Goal: Task Accomplishment & Management: Use online tool/utility

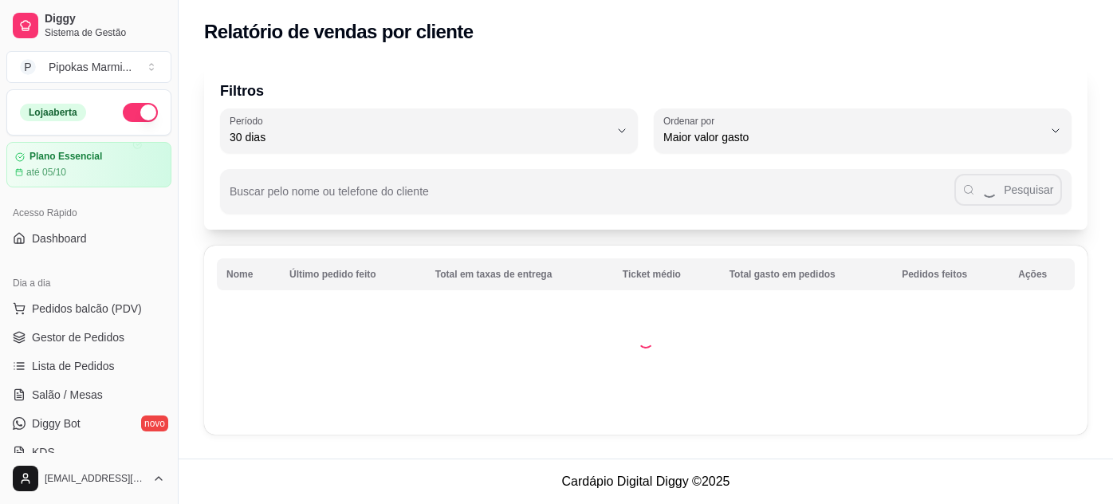
select select "30"
select select "HIGHEST_TOTAL_SPENT_WITH_ORDERS"
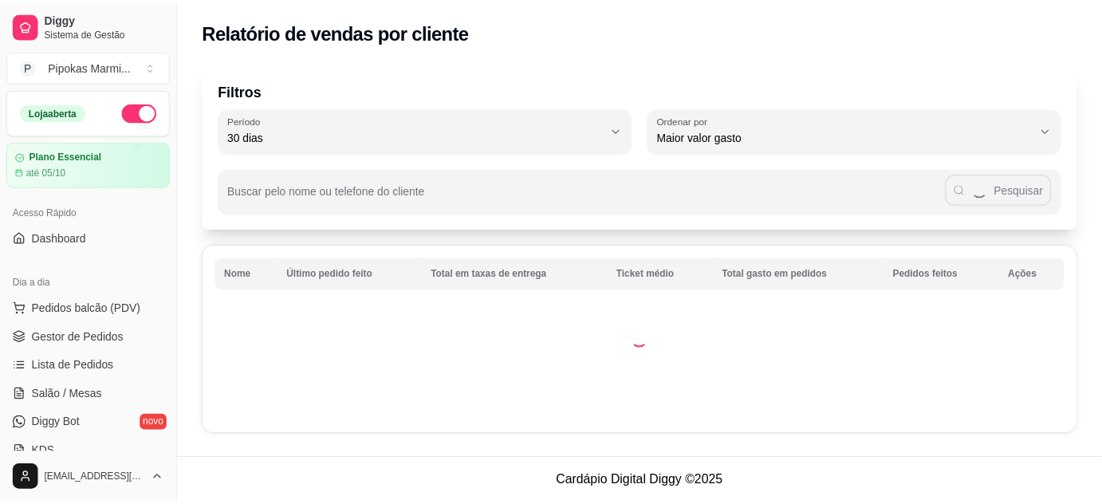
scroll to position [289, 0]
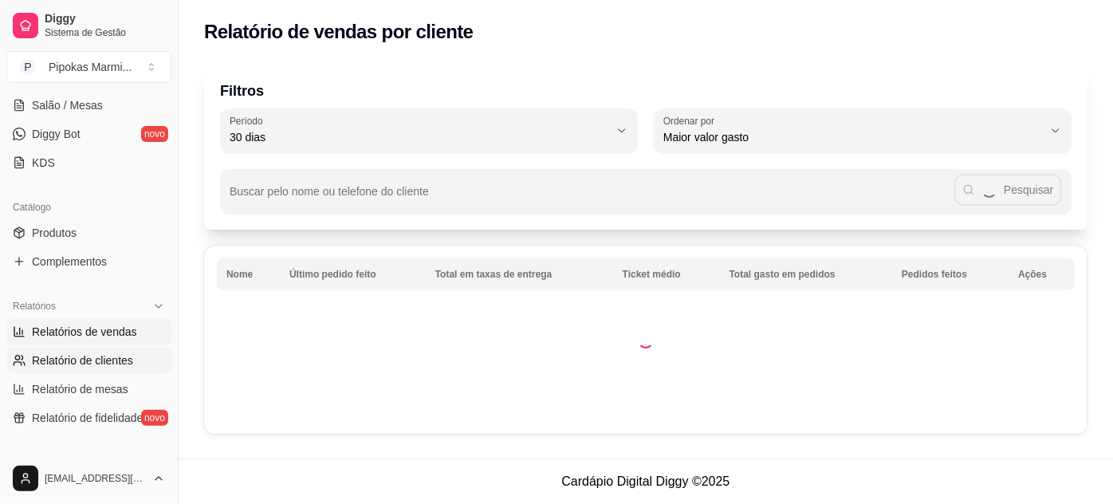
click at [106, 334] on span "Relatórios de vendas" at bounding box center [84, 332] width 105 height 16
select select "ALL"
select select "0"
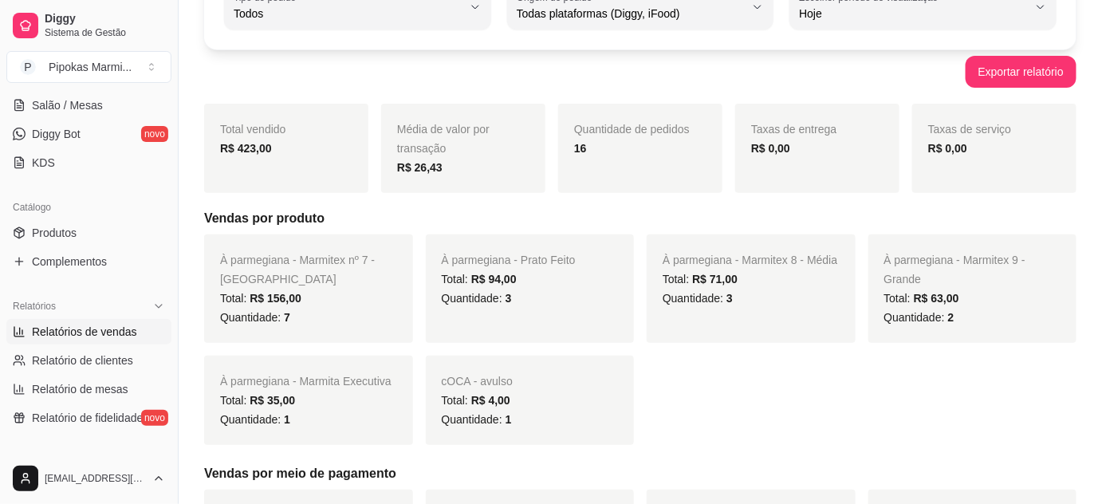
scroll to position [217, 0]
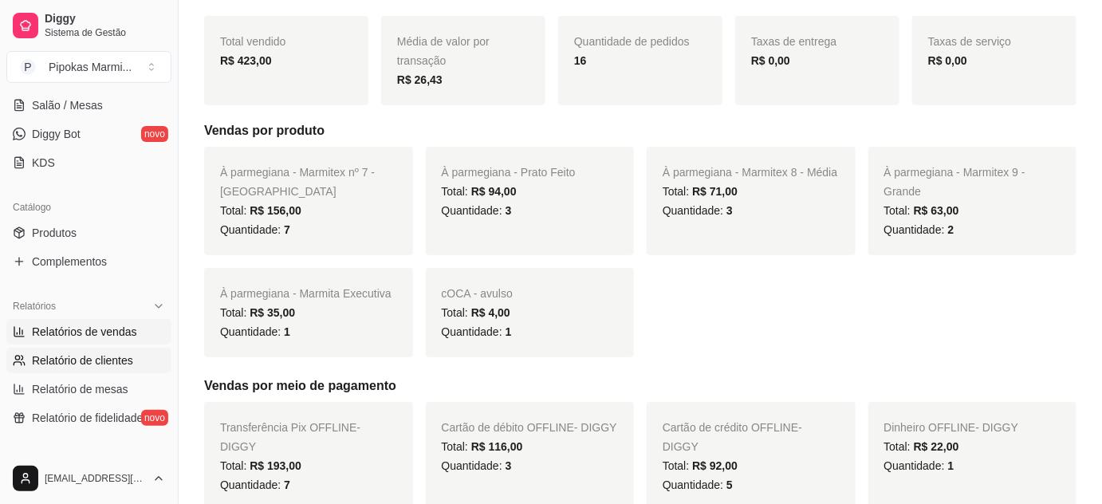
click at [117, 348] on link "Relatório de clientes" at bounding box center [88, 361] width 165 height 26
select select "30"
select select "HIGHEST_TOTAL_SPENT_WITH_ORDERS"
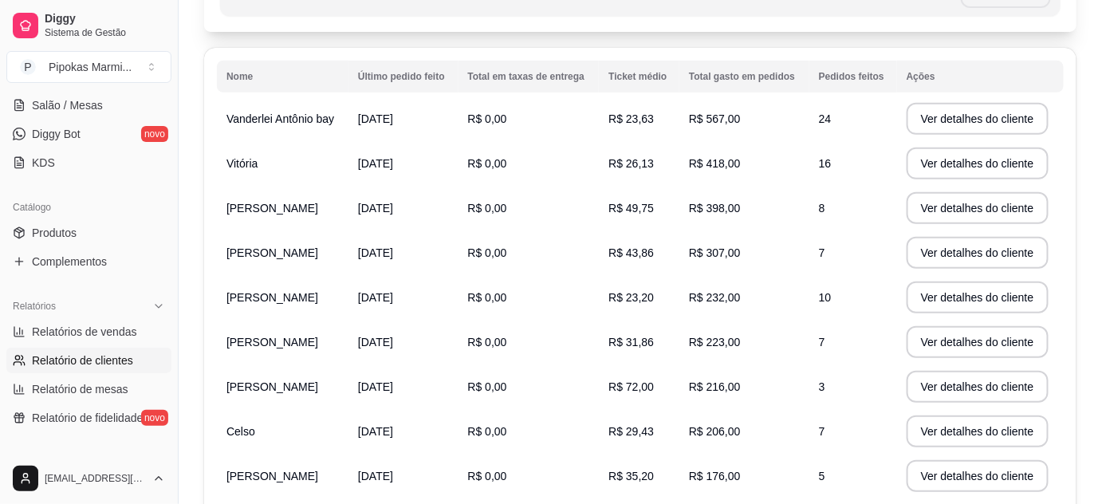
scroll to position [217, 0]
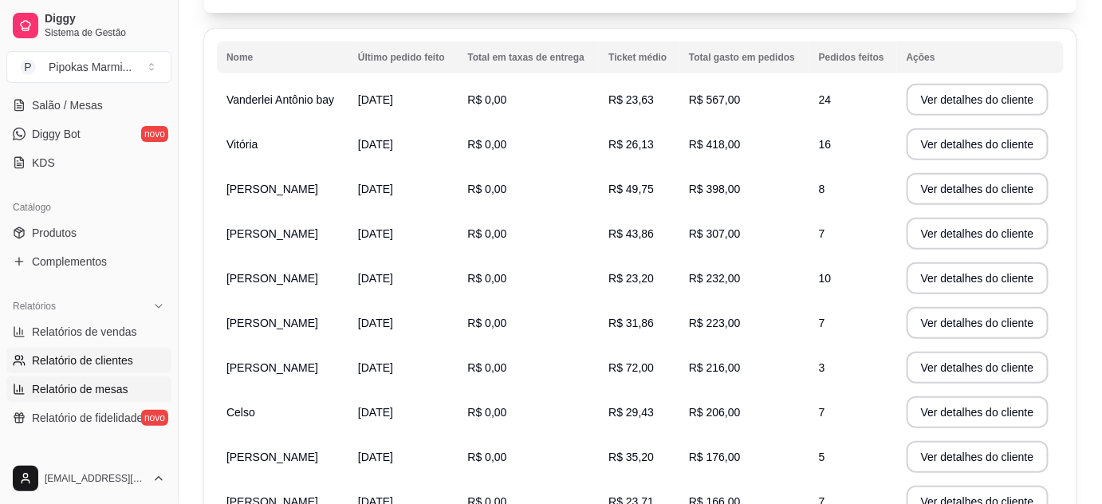
click at [77, 382] on span "Relatório de mesas" at bounding box center [80, 389] width 96 height 16
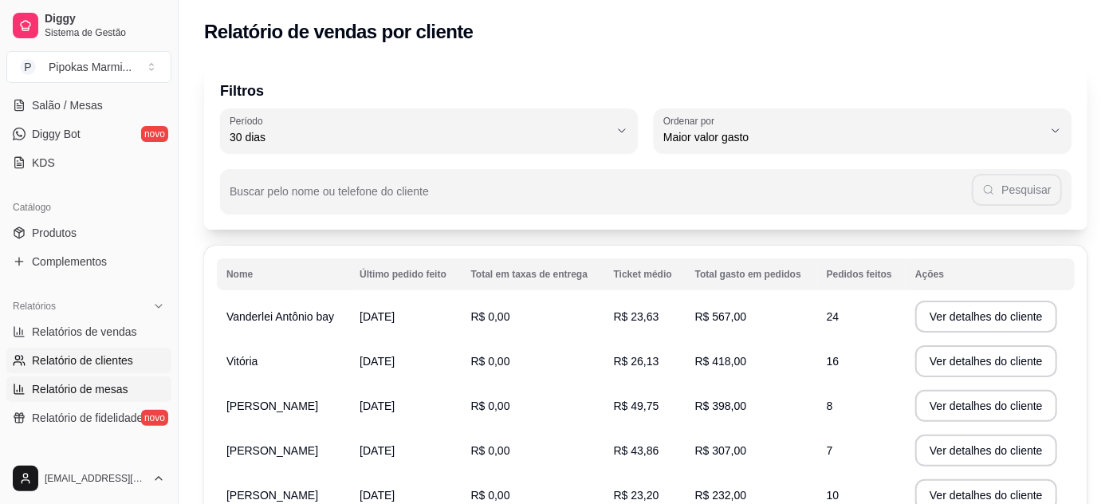
select select "TOTAL_OF_ORDERS"
select select "7"
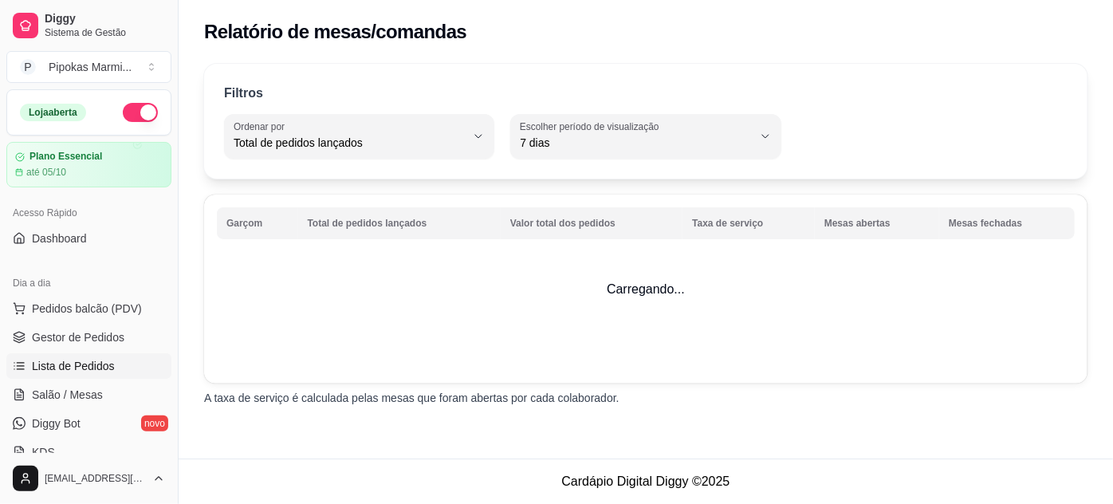
click at [101, 365] on span "Lista de Pedidos" at bounding box center [73, 366] width 83 height 16
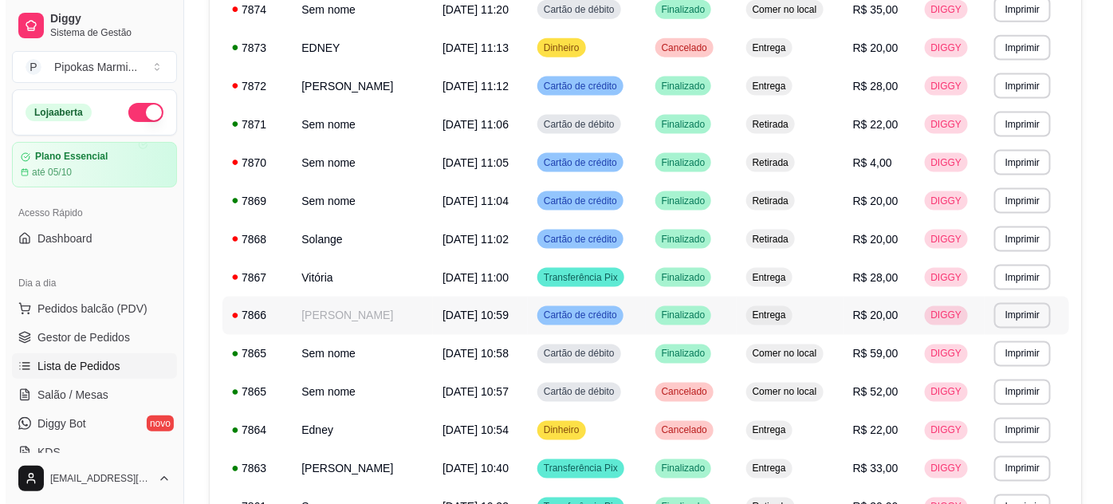
scroll to position [725, 0]
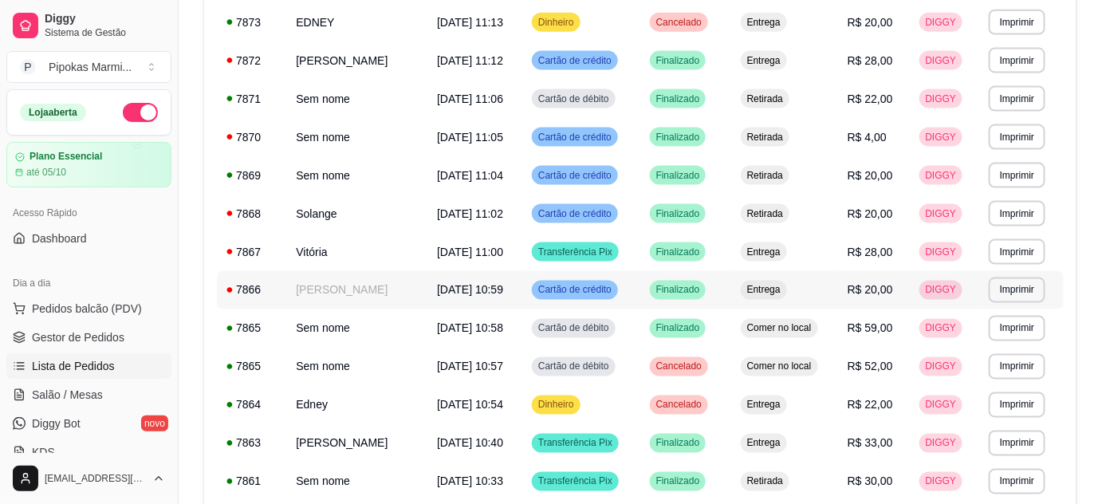
click at [384, 297] on td "[PERSON_NAME]" at bounding box center [356, 290] width 141 height 38
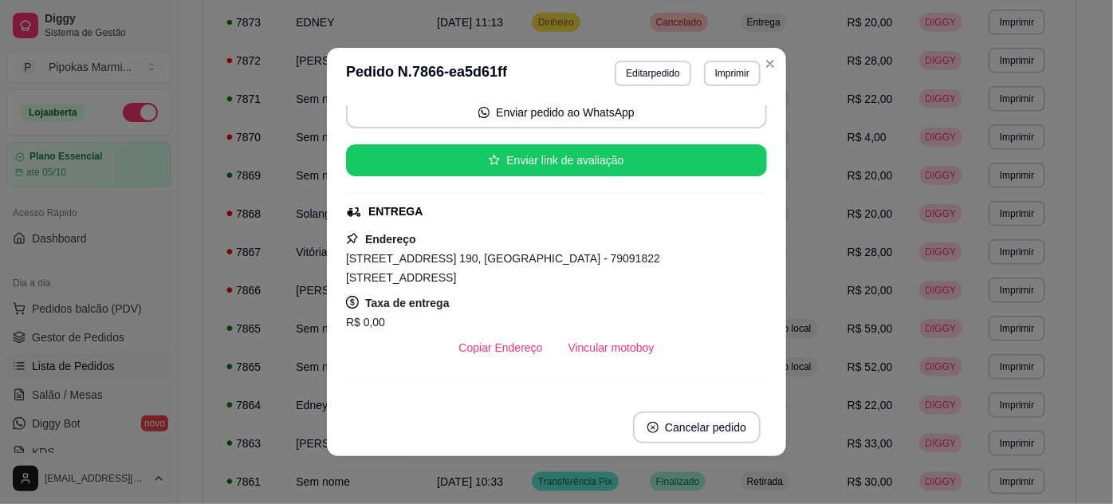
scroll to position [217, 0]
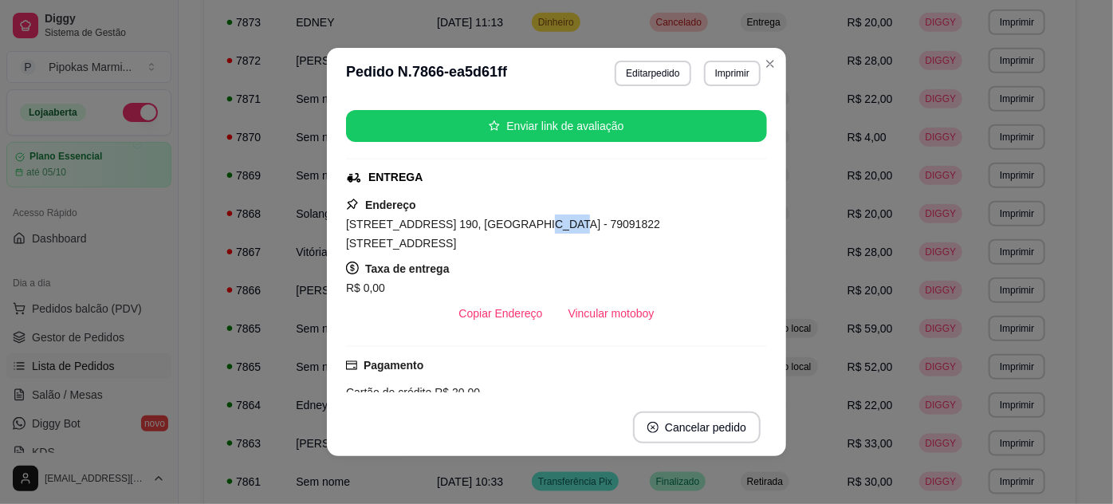
drag, startPoint x: 504, startPoint y: 222, endPoint x: 530, endPoint y: 226, distance: 26.0
click at [530, 226] on span "[STREET_ADDRESS] 190, [GEOGRAPHIC_DATA] - 79091822 [STREET_ADDRESS]" at bounding box center [503, 234] width 314 height 32
drag, startPoint x: 381, startPoint y: 244, endPoint x: 397, endPoint y: 246, distance: 16.1
click at [397, 246] on span "[STREET_ADDRESS] 190, [GEOGRAPHIC_DATA] - 79091822 [STREET_ADDRESS]" at bounding box center [503, 234] width 314 height 32
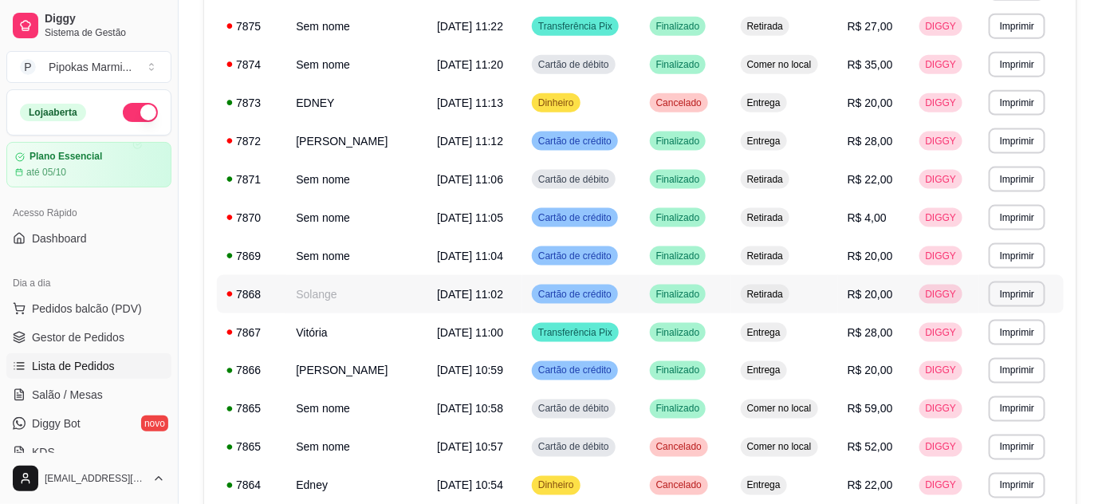
scroll to position [0, 0]
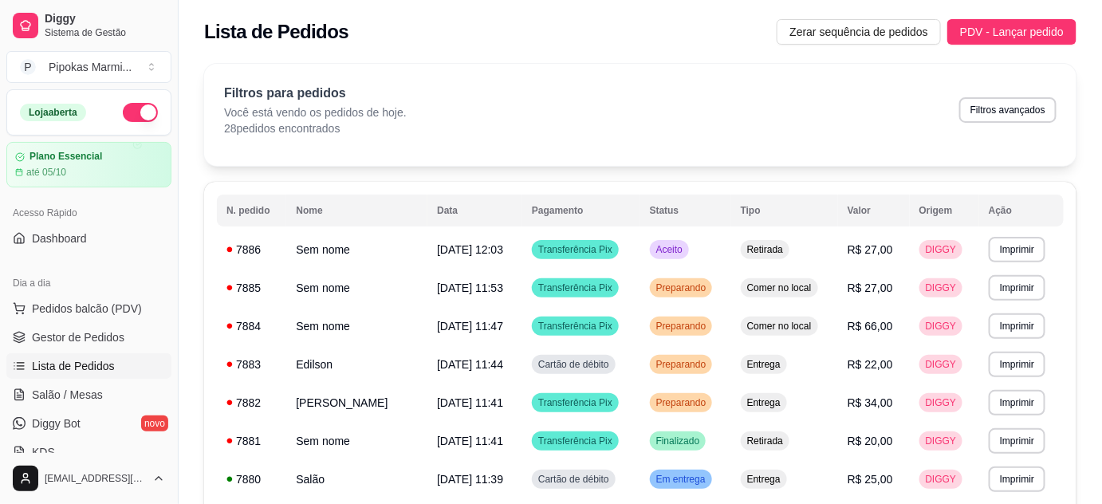
click at [82, 322] on ul "Pedidos balcão (PDV) Gestor de Pedidos Lista de Pedidos Salão / Mesas Diggy Bot…" at bounding box center [88, 380] width 165 height 169
click at [83, 314] on span "Pedidos balcão (PDV)" at bounding box center [87, 309] width 110 height 16
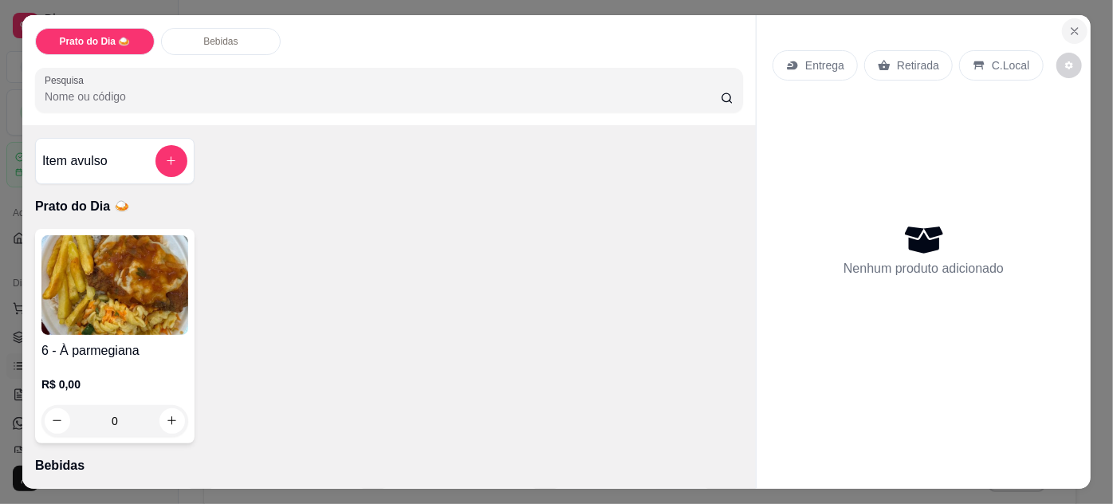
click at [1073, 25] on icon "Close" at bounding box center [1075, 31] width 13 height 13
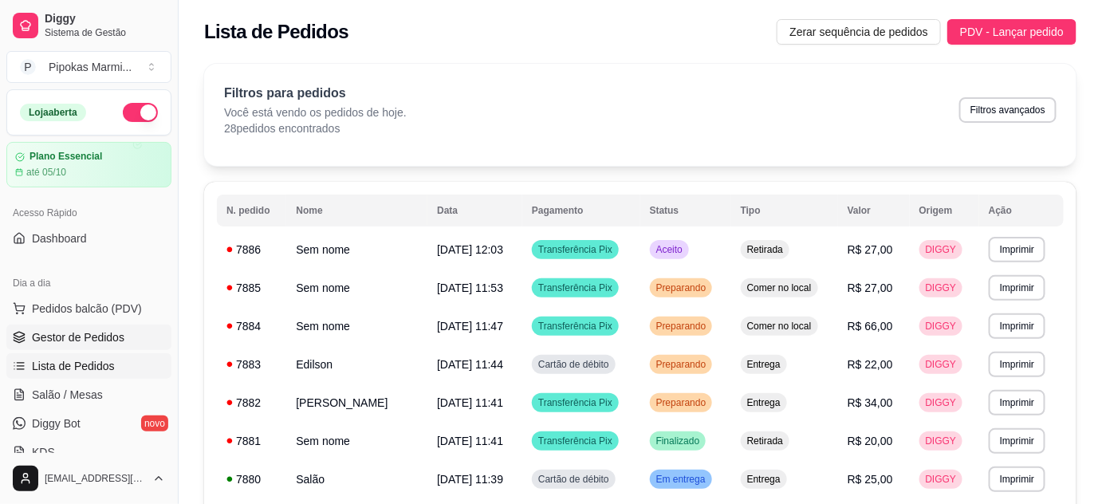
click at [104, 337] on span "Gestor de Pedidos" at bounding box center [78, 337] width 93 height 16
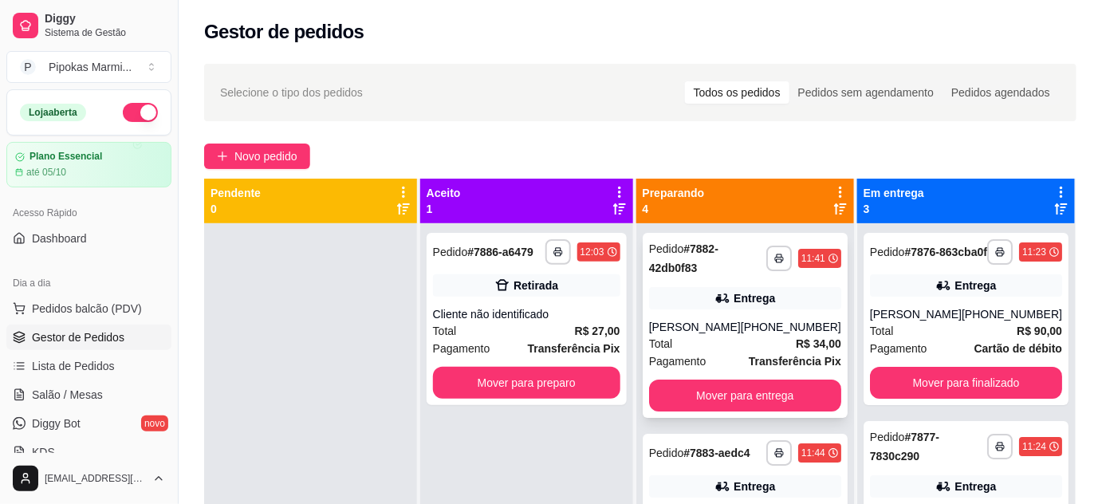
scroll to position [290, 0]
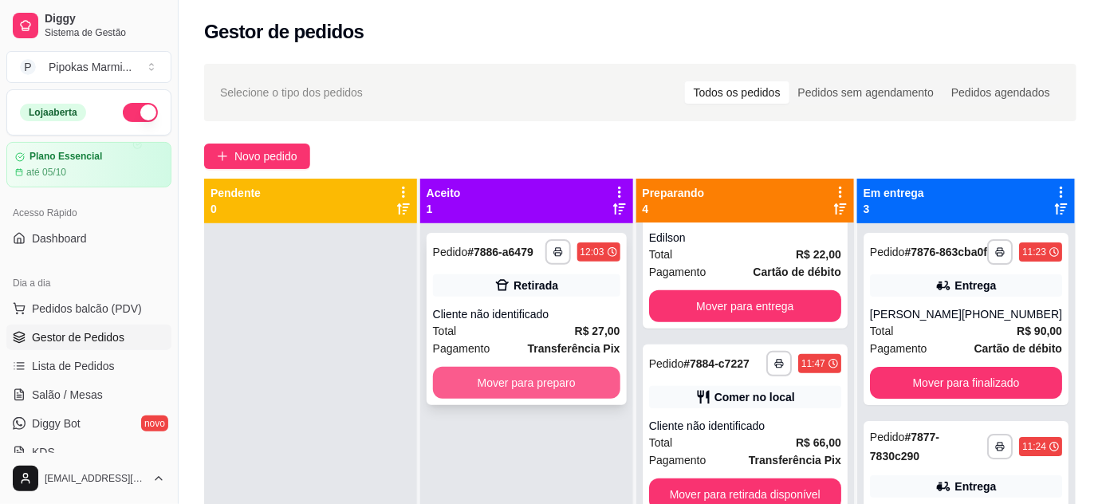
click at [500, 386] on button "Mover para preparo" at bounding box center [526, 383] width 187 height 32
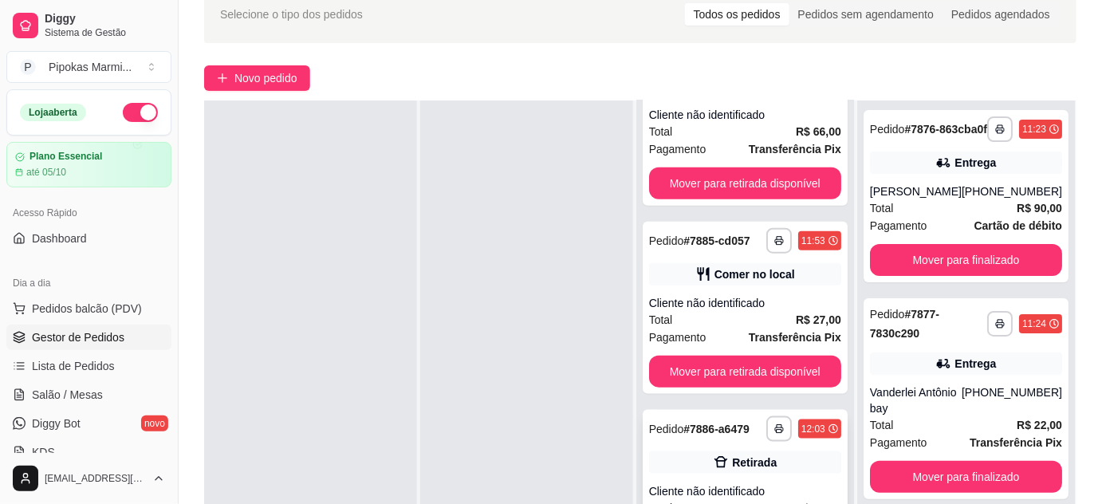
scroll to position [217, 0]
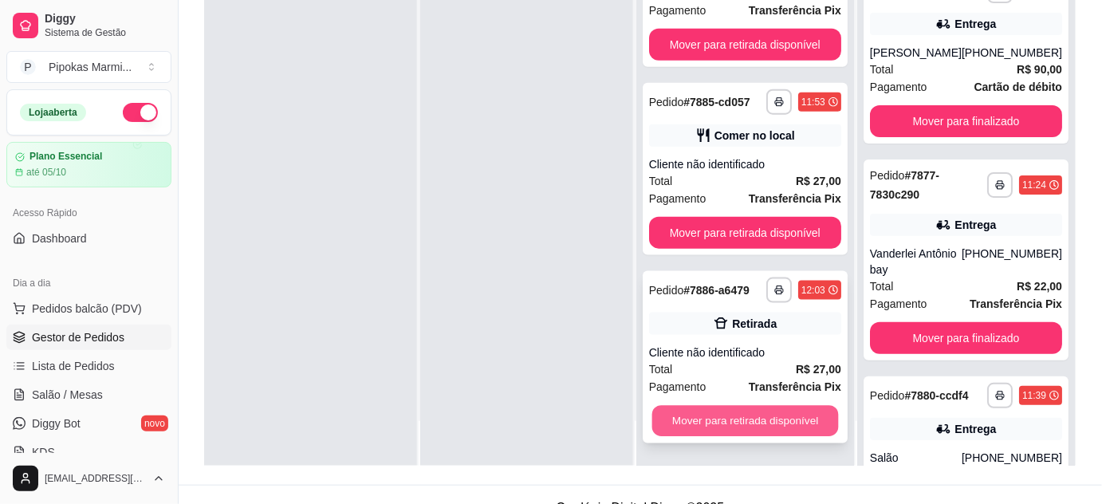
click at [760, 417] on button "Mover para retirada disponível" at bounding box center [745, 421] width 187 height 31
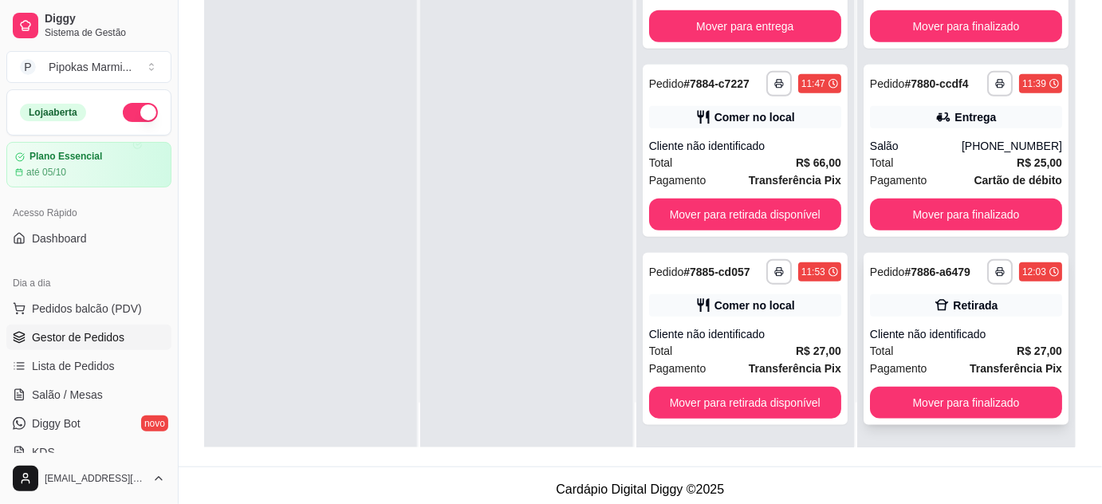
scroll to position [242, 0]
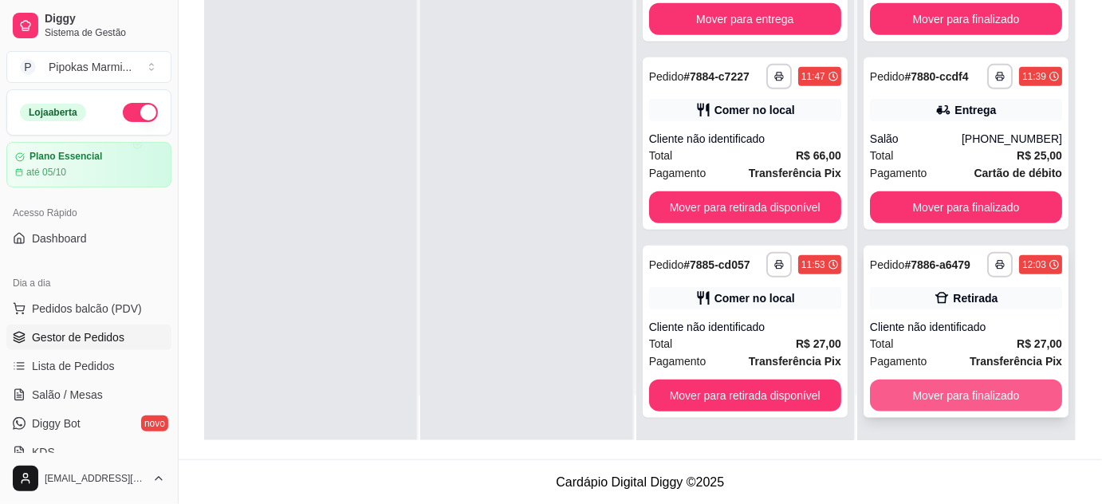
click at [994, 396] on button "Mover para finalizado" at bounding box center [966, 396] width 192 height 32
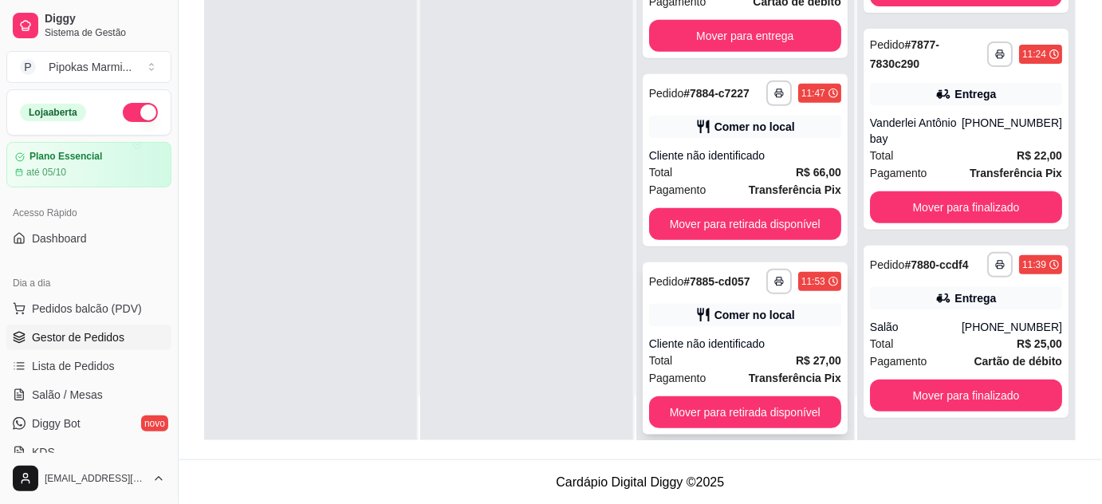
scroll to position [290, 0]
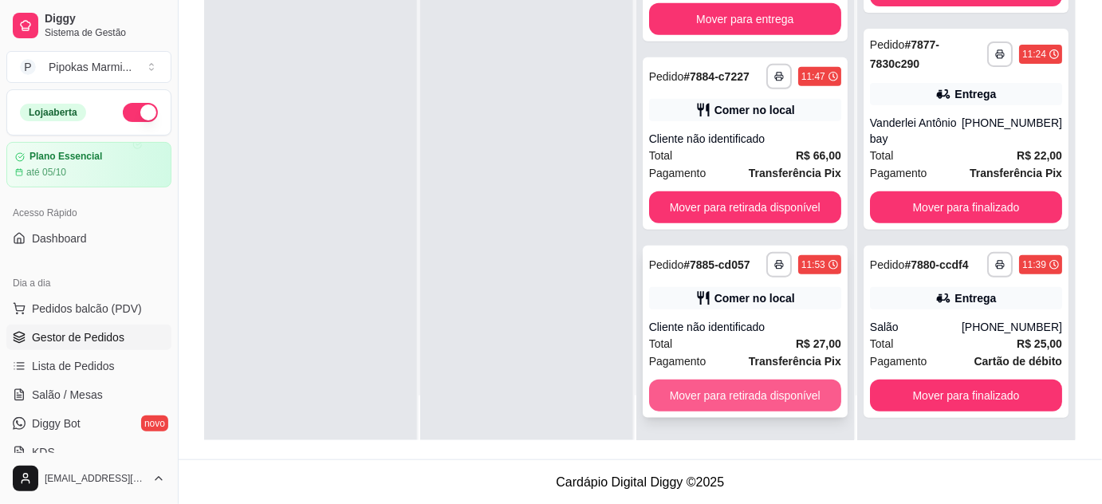
click at [764, 401] on button "Mover para retirada disponível" at bounding box center [745, 396] width 192 height 32
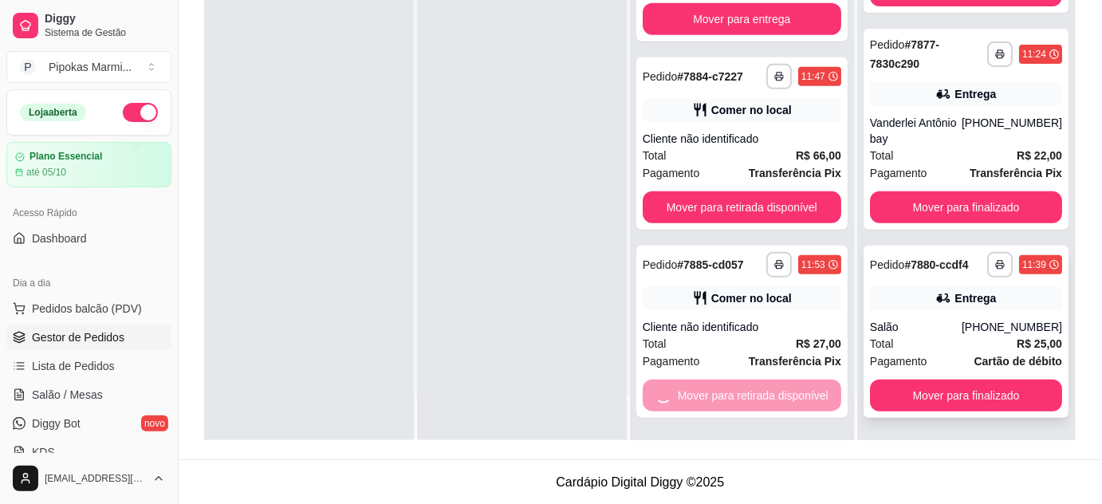
scroll to position [89, 0]
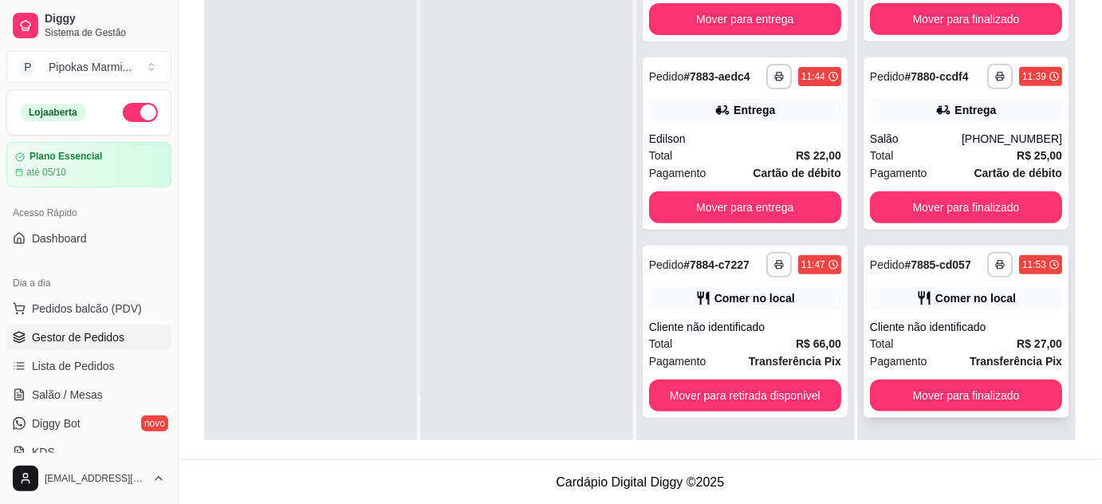
click at [976, 392] on button "Mover para finalizado" at bounding box center [966, 396] width 192 height 32
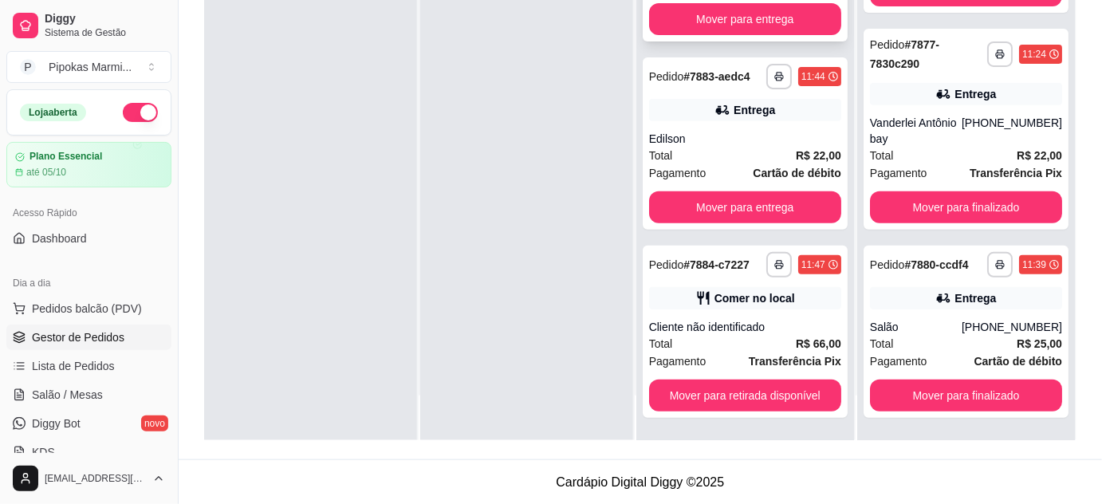
scroll to position [134, 0]
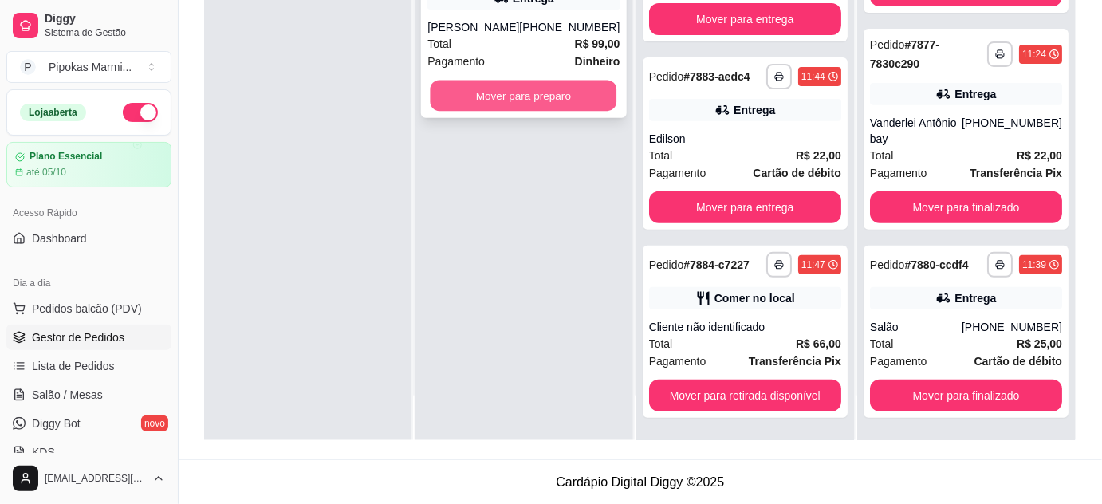
click at [518, 108] on button "Mover para preparo" at bounding box center [524, 96] width 187 height 31
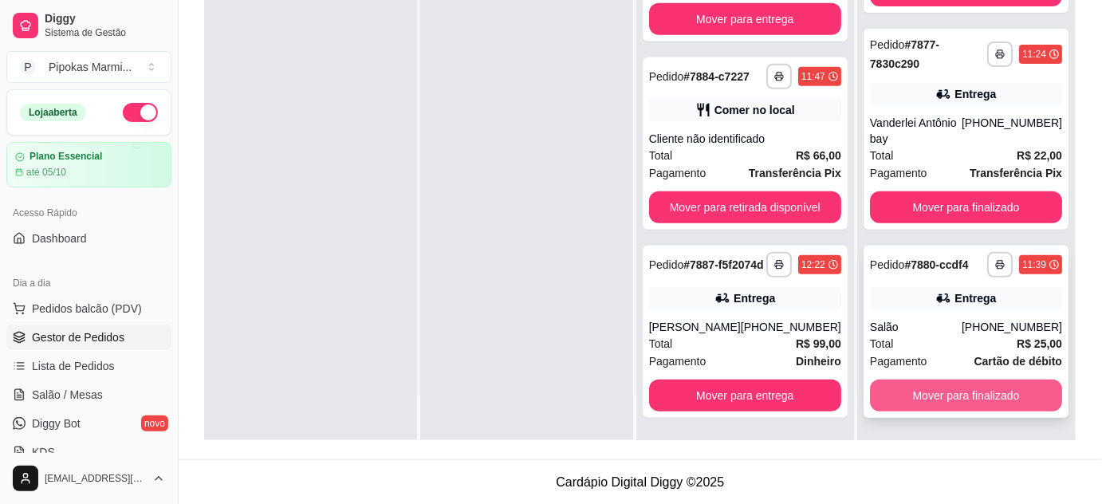
click at [983, 392] on button "Mover para finalizado" at bounding box center [966, 396] width 192 height 32
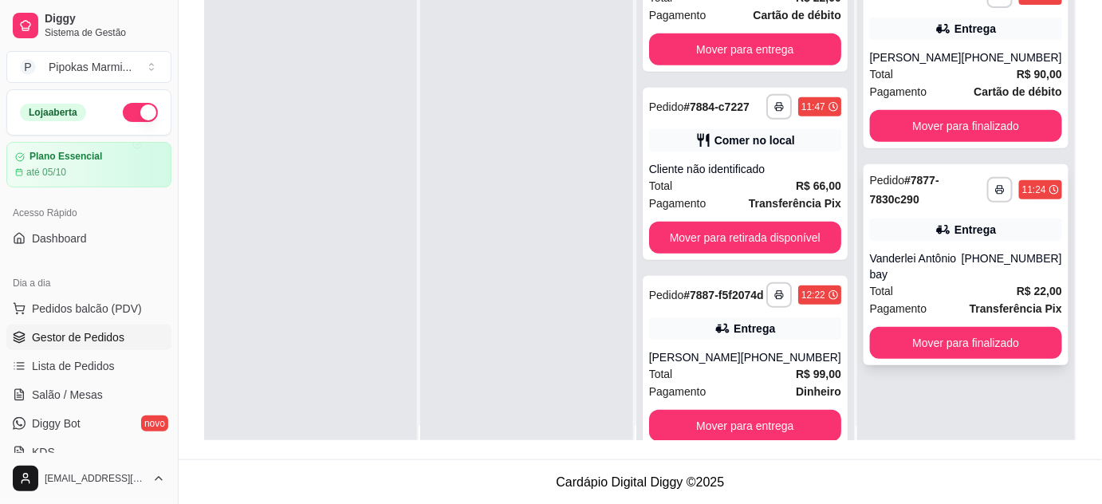
scroll to position [0, 0]
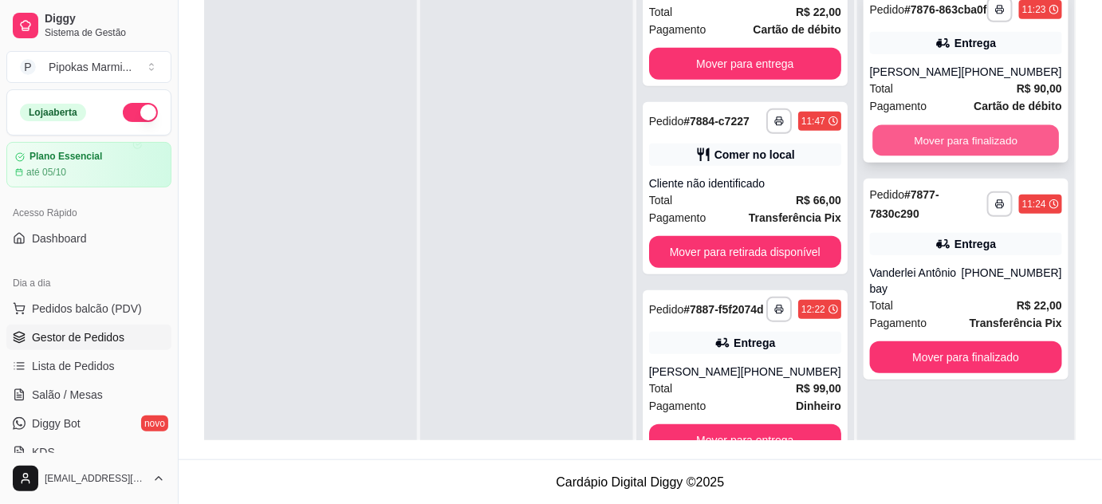
click at [965, 156] on button "Mover para finalizado" at bounding box center [965, 140] width 187 height 31
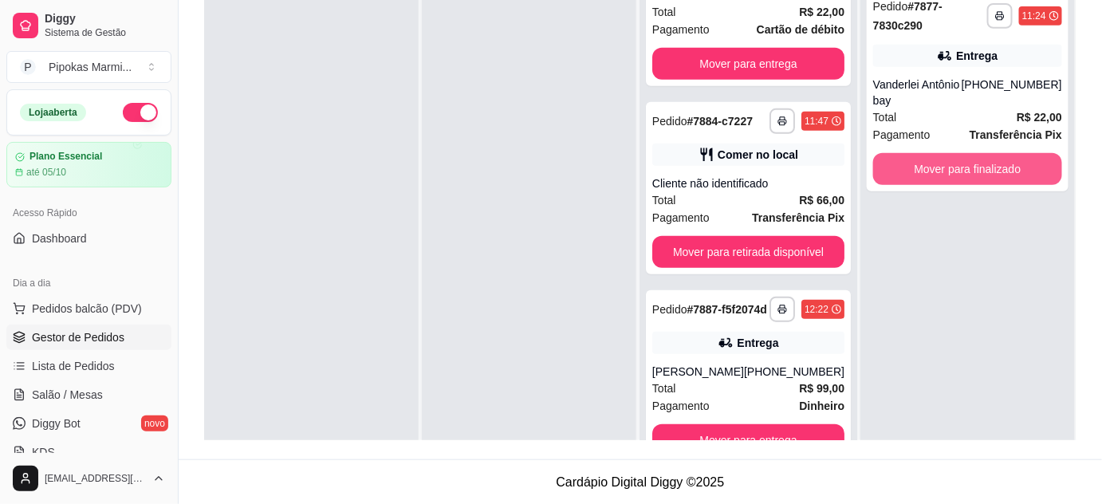
click at [965, 174] on button "Mover para finalizado" at bounding box center [967, 169] width 189 height 32
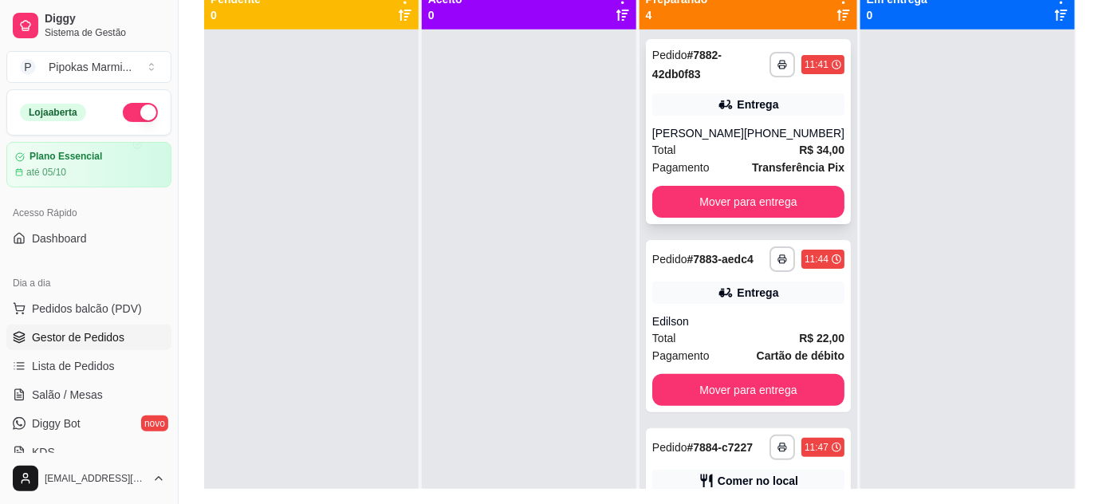
scroll to position [170, 0]
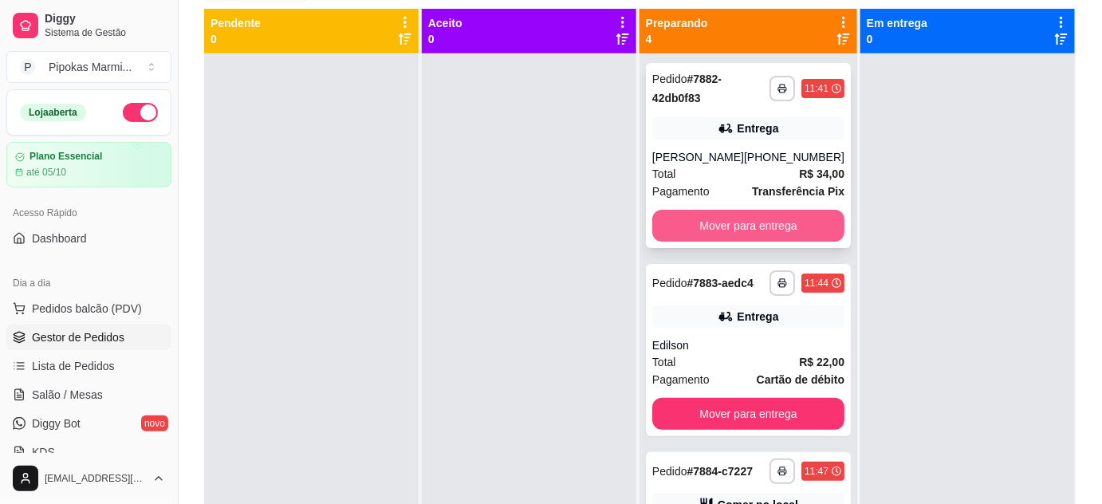
click at [776, 230] on button "Mover para entrega" at bounding box center [748, 226] width 192 height 32
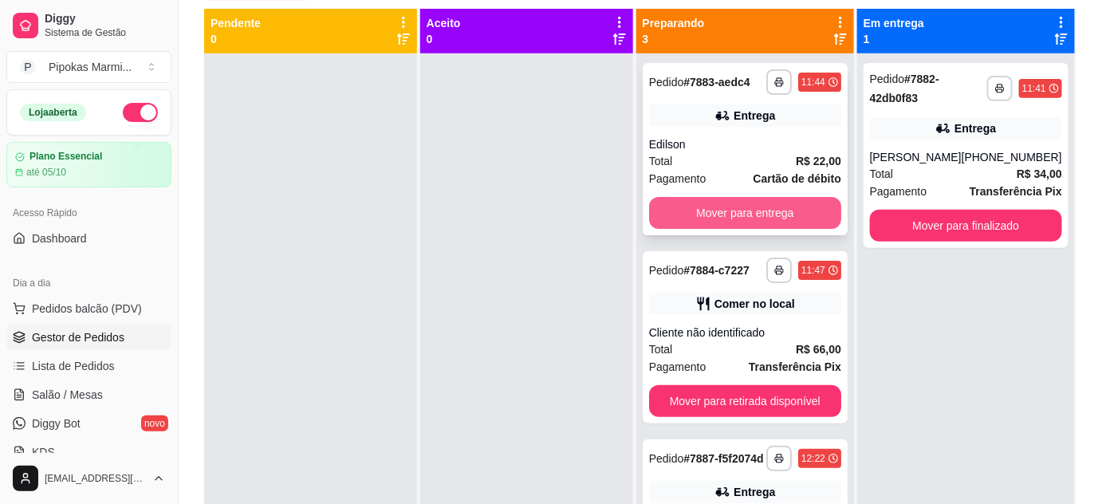
click at [767, 210] on button "Mover para entrega" at bounding box center [745, 213] width 192 height 32
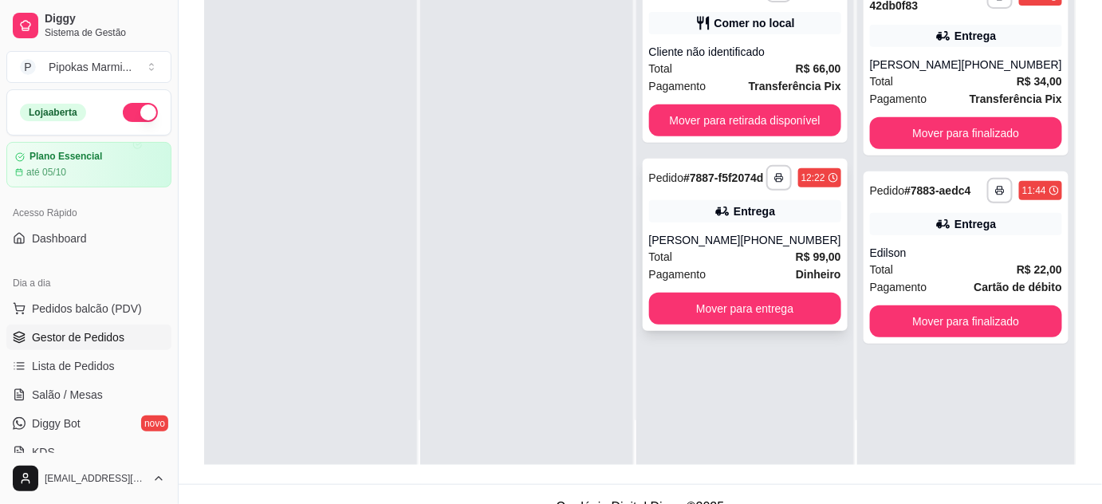
scroll to position [242, 0]
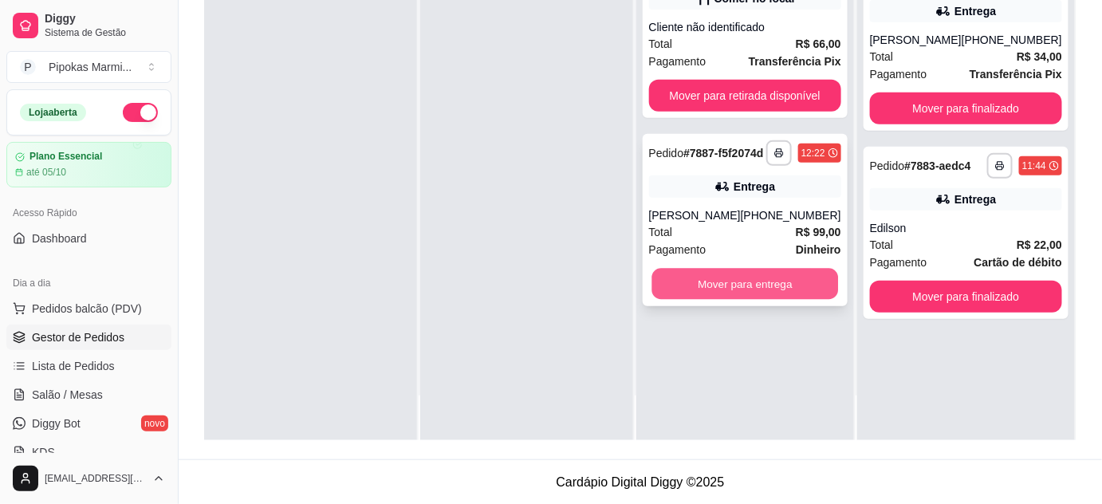
click at [754, 300] on button "Mover para entrega" at bounding box center [745, 284] width 187 height 31
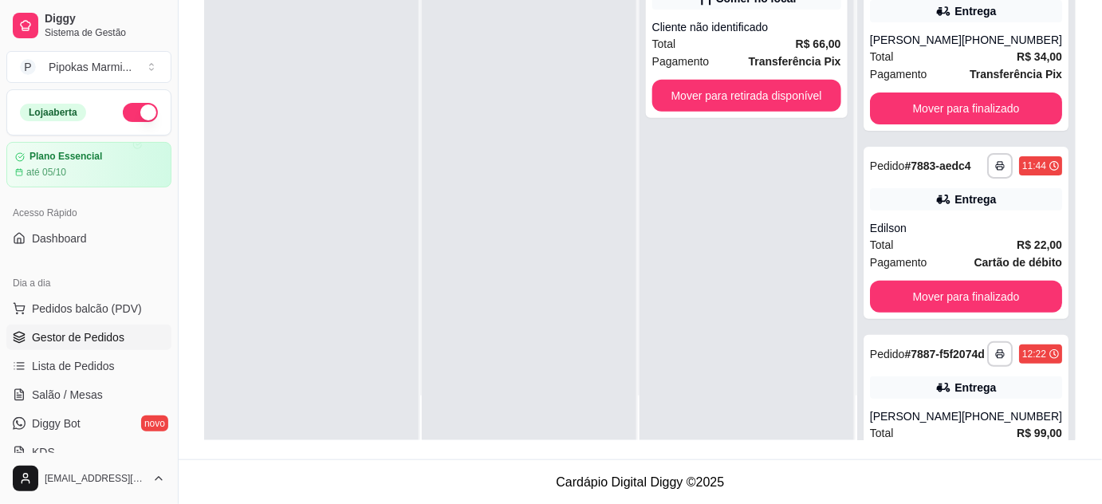
drag, startPoint x: 897, startPoint y: 116, endPoint x: 455, endPoint y: 132, distance: 442.9
click at [455, 132] on div at bounding box center [529, 188] width 215 height 504
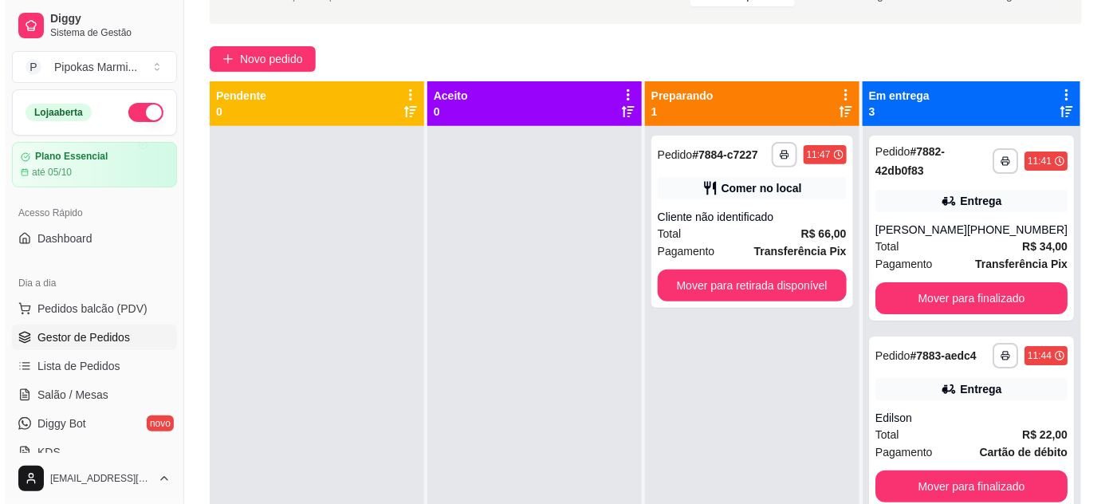
scroll to position [0, 0]
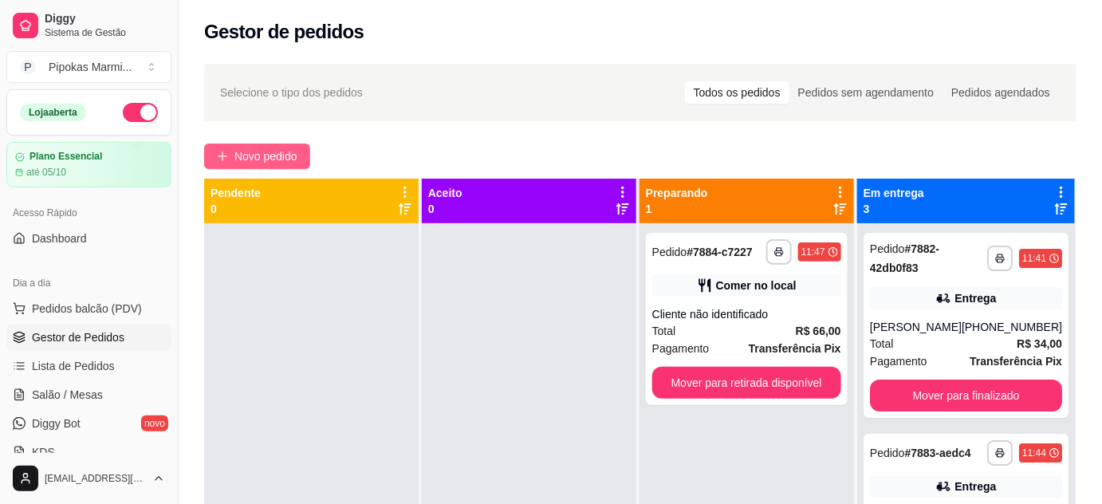
click at [219, 164] on button "Novo pedido" at bounding box center [257, 157] width 106 height 26
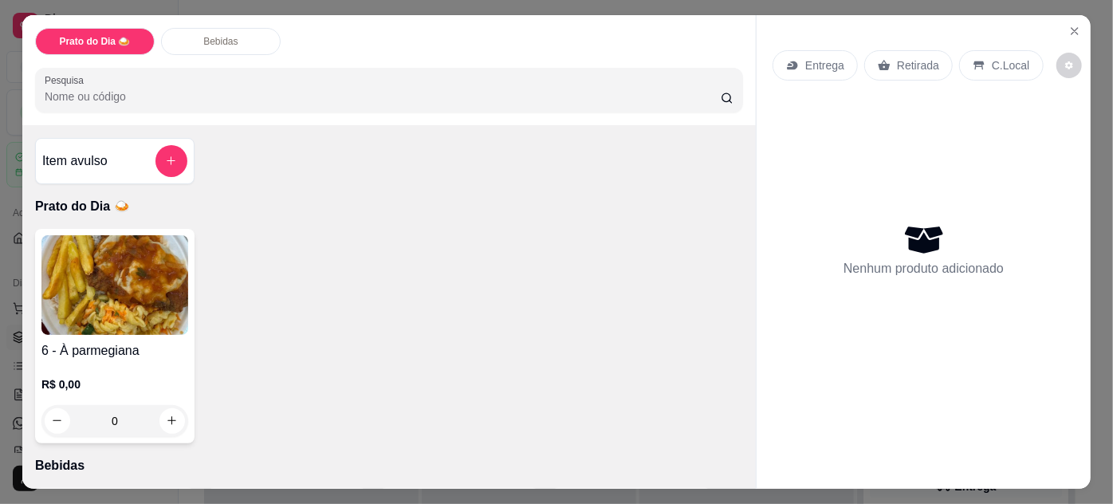
click at [123, 292] on img at bounding box center [114, 285] width 147 height 100
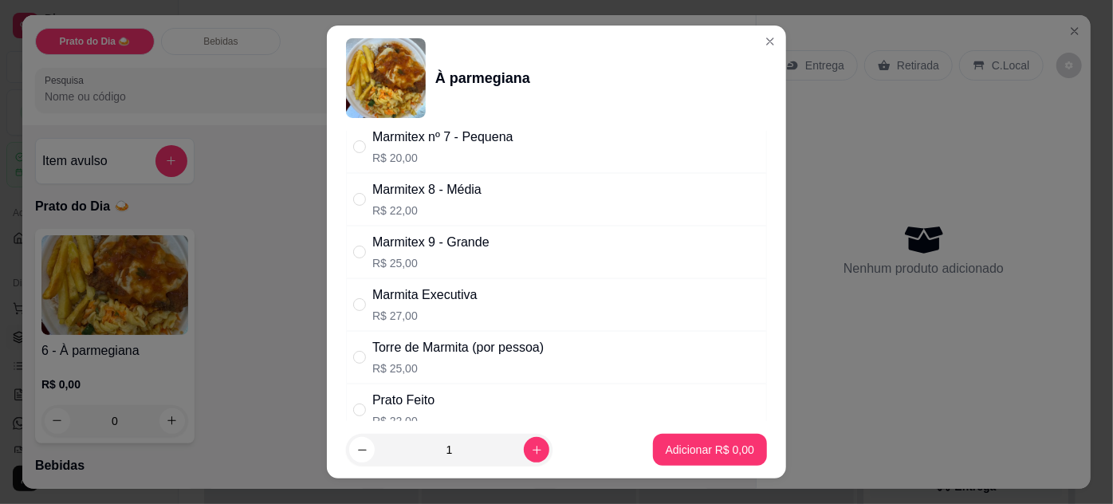
scroll to position [72, 0]
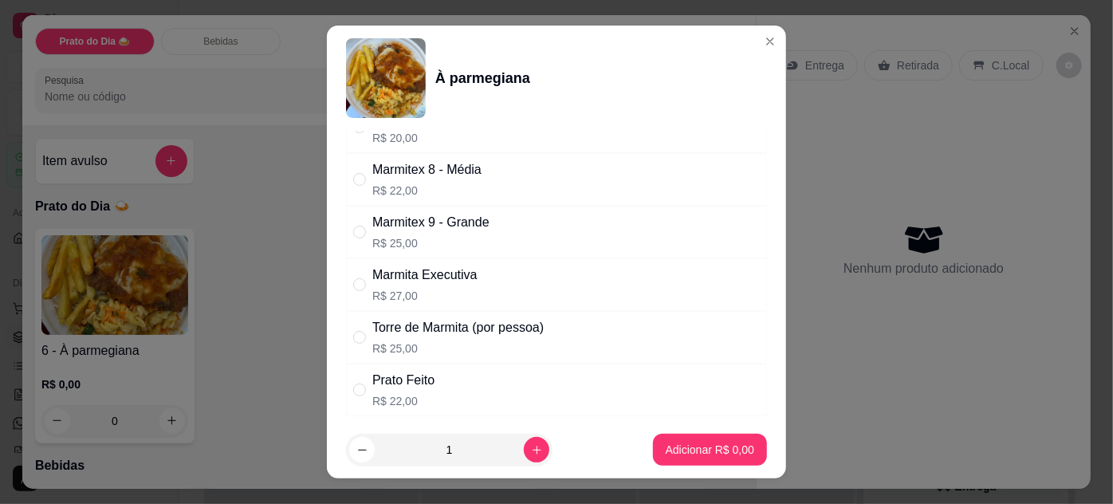
click at [461, 235] on p "R$ 25,00" at bounding box center [430, 243] width 117 height 16
radio input "true"
click at [675, 466] on footer "1 Adicionar R$ 25,00" at bounding box center [556, 449] width 459 height 57
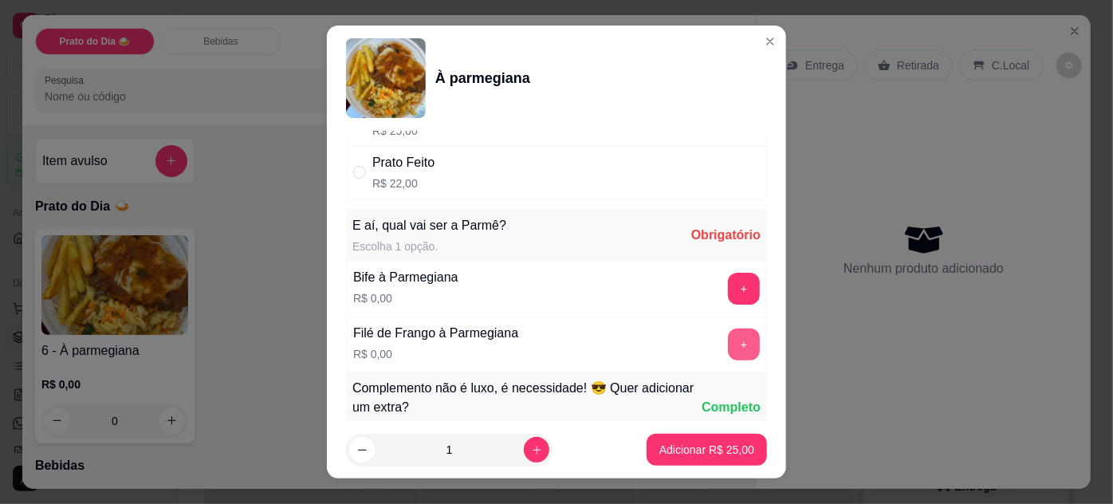
click at [728, 344] on button "+" at bounding box center [744, 345] width 32 height 32
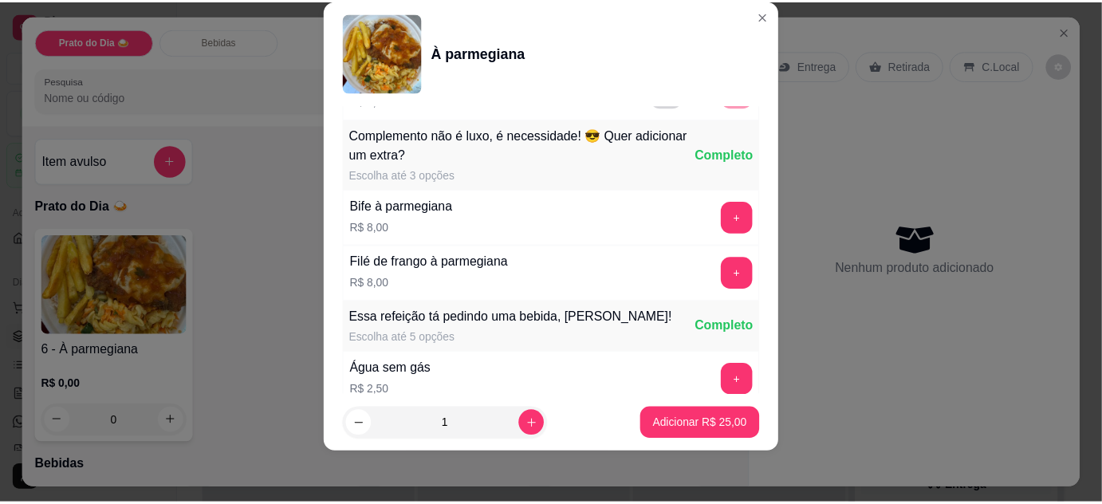
scroll to position [527, 0]
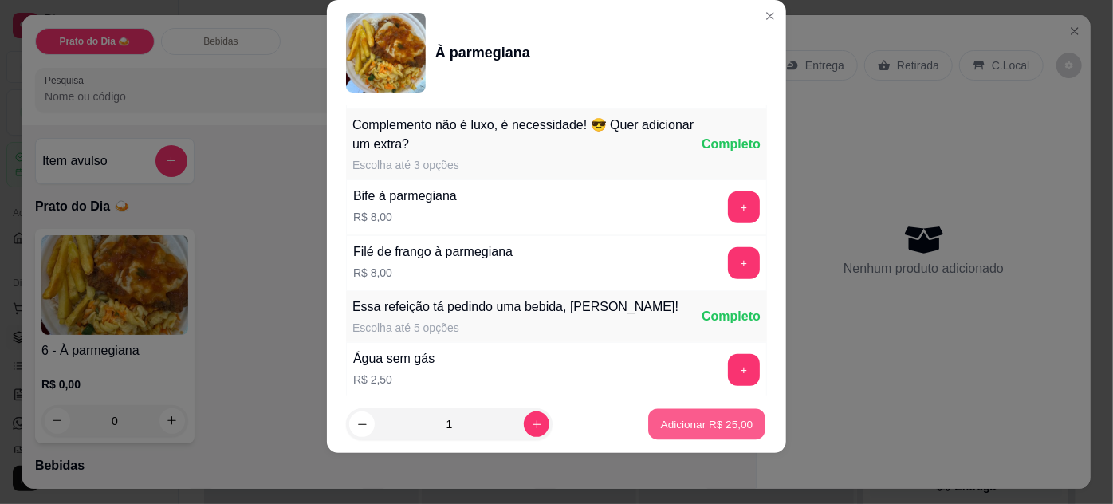
click at [702, 429] on p "Adicionar R$ 25,00" at bounding box center [707, 424] width 93 height 15
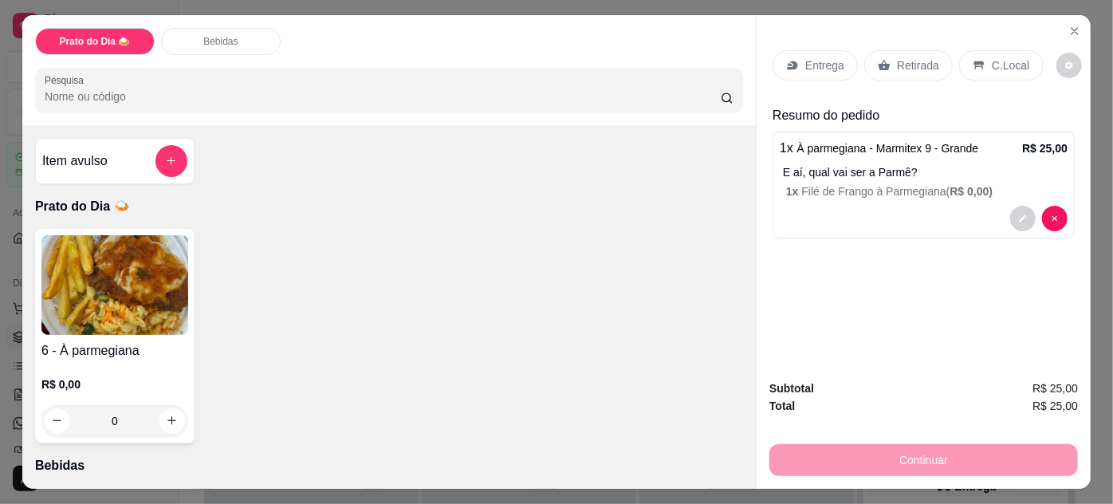
click at [914, 61] on p "Retirada" at bounding box center [918, 65] width 42 height 16
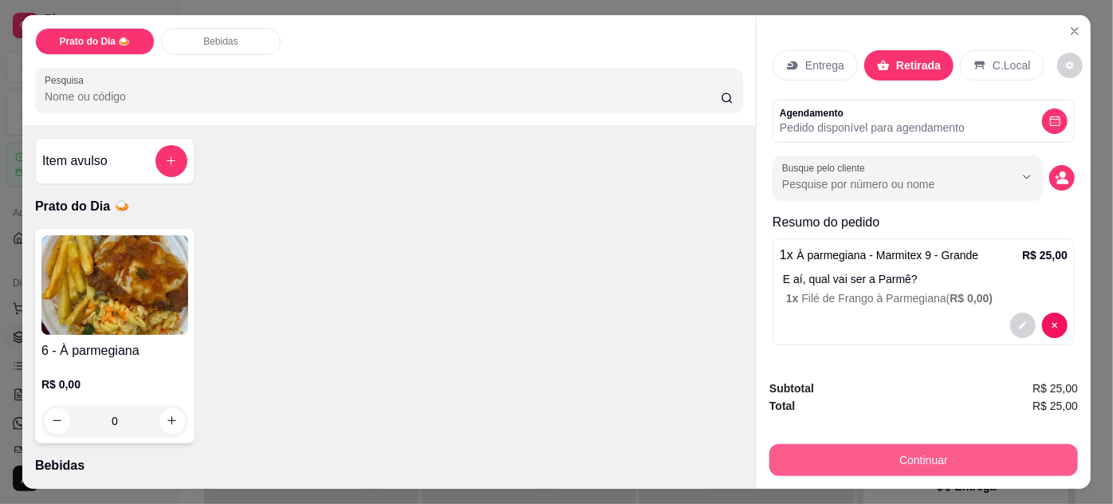
click at [809, 461] on button "Continuar" at bounding box center [924, 460] width 309 height 32
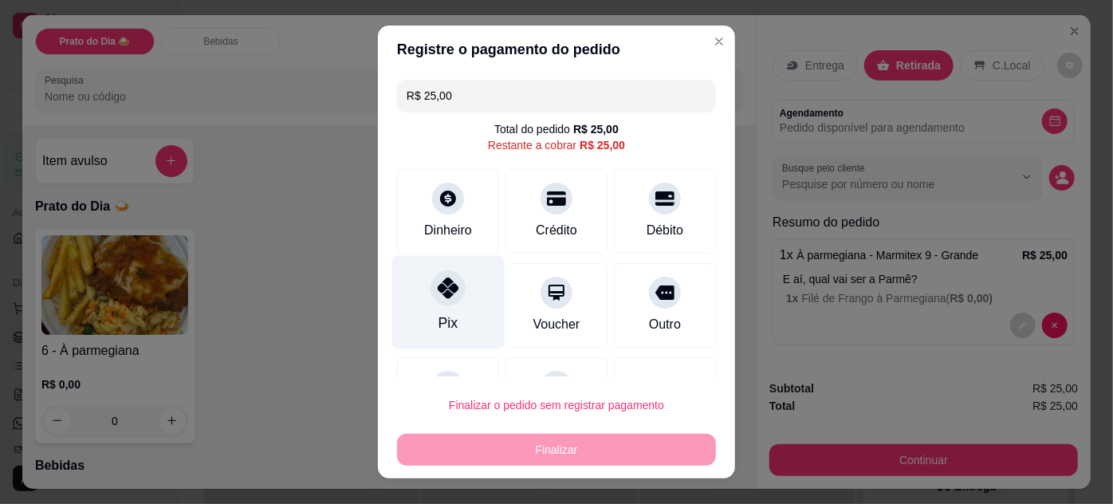
click at [443, 294] on icon at bounding box center [448, 288] width 21 height 21
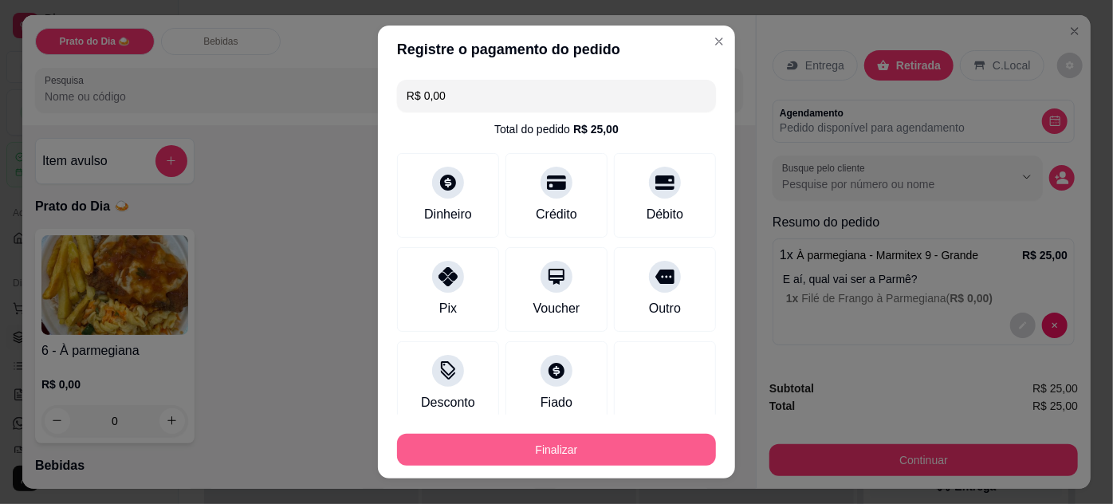
click at [491, 452] on button "Finalizar" at bounding box center [556, 450] width 319 height 32
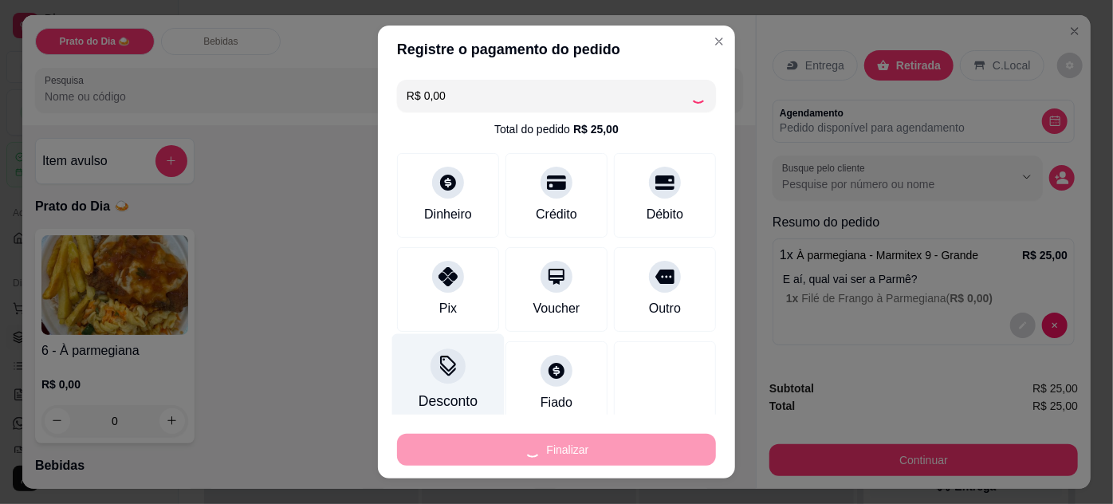
type input "-R$ 25,00"
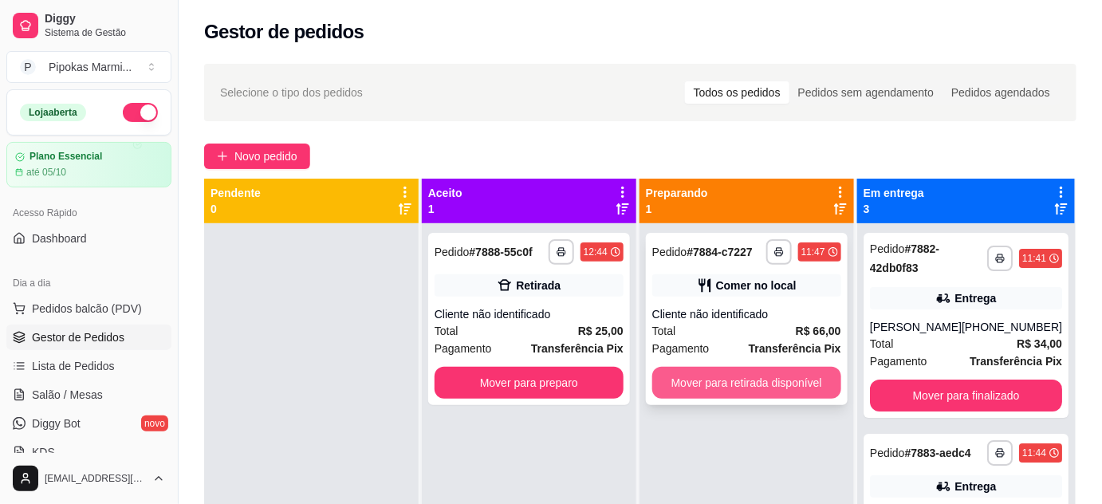
click at [766, 374] on button "Mover para retirada disponível" at bounding box center [746, 383] width 189 height 32
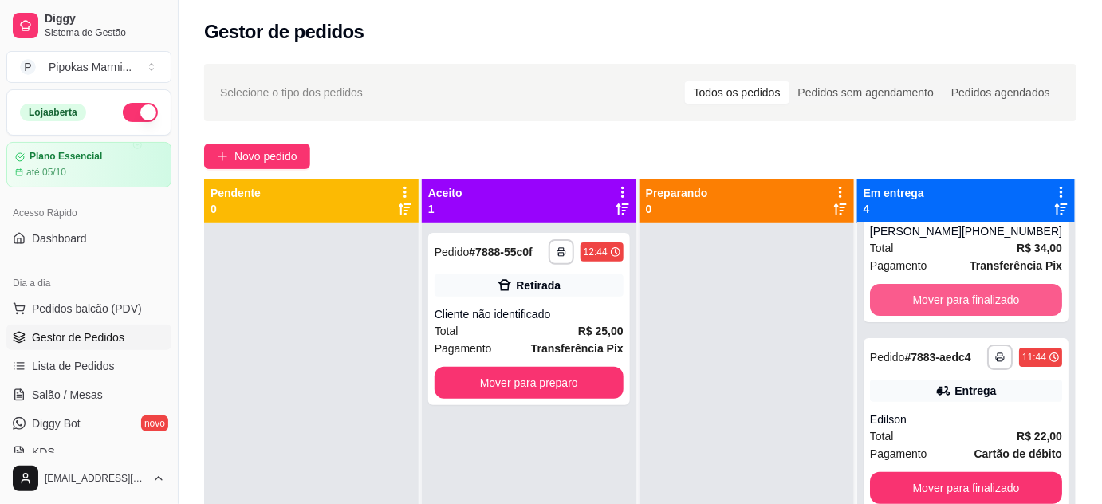
scroll to position [72, 0]
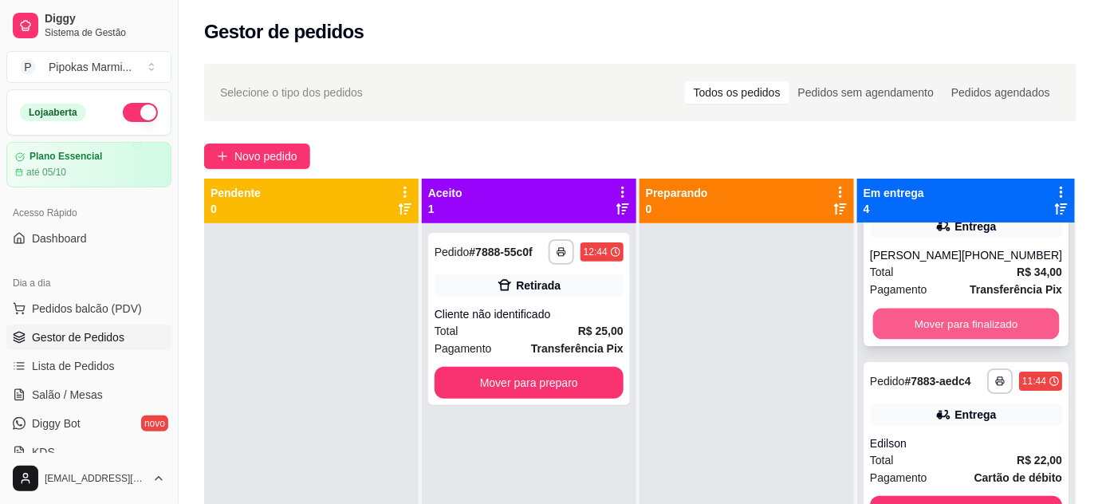
click at [987, 332] on button "Mover para finalizado" at bounding box center [965, 324] width 187 height 31
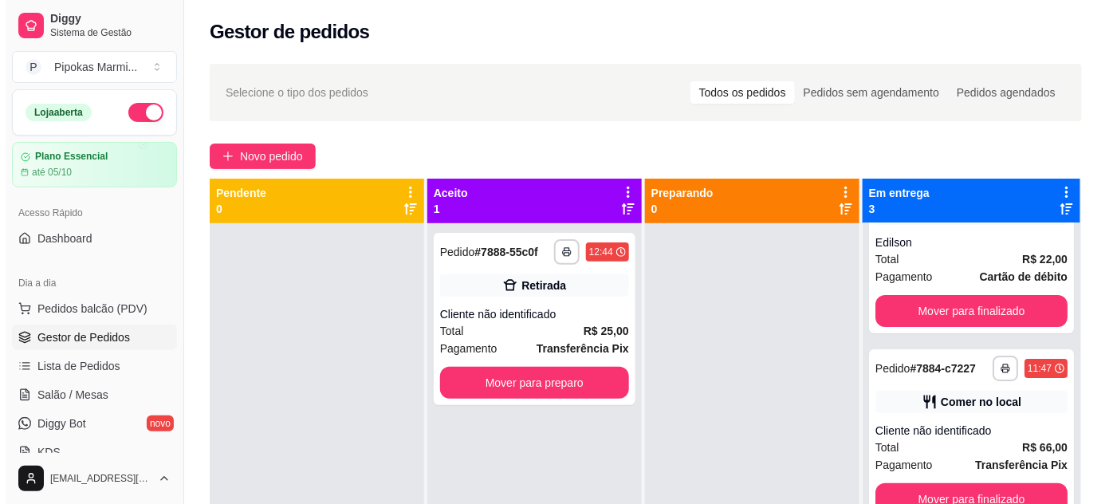
scroll to position [0, 0]
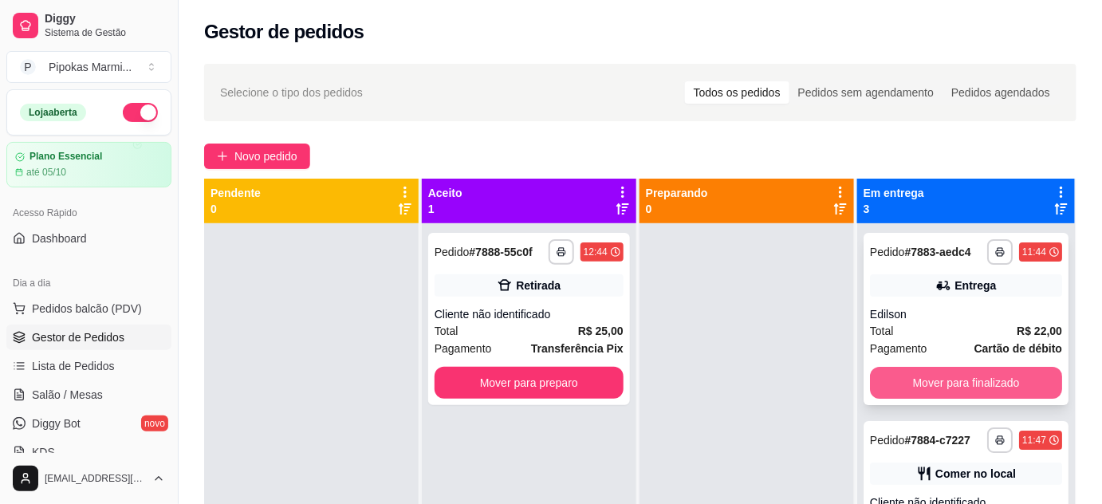
click at [967, 380] on button "Mover para finalizado" at bounding box center [966, 383] width 192 height 32
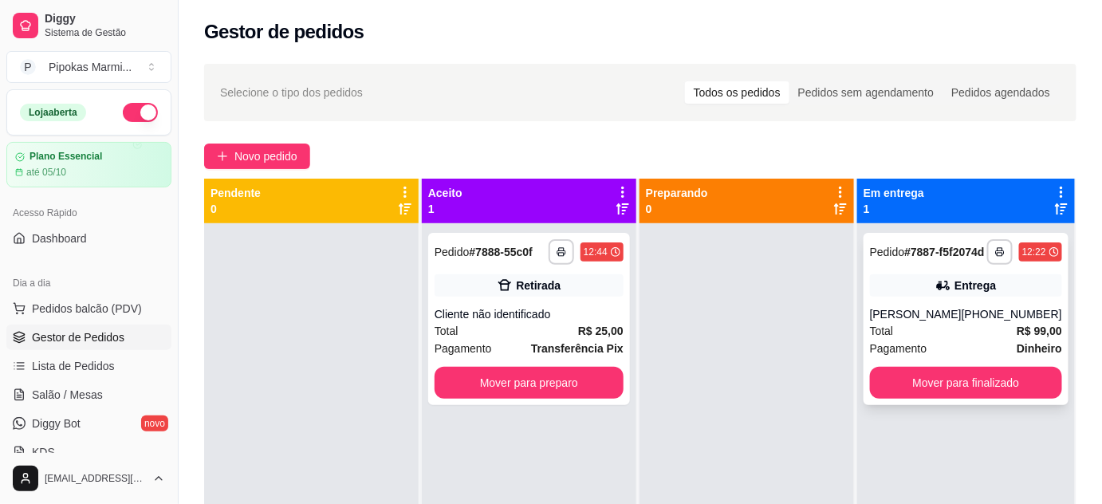
click at [1022, 321] on div "[PHONE_NUMBER]" at bounding box center [1012, 314] width 100 height 16
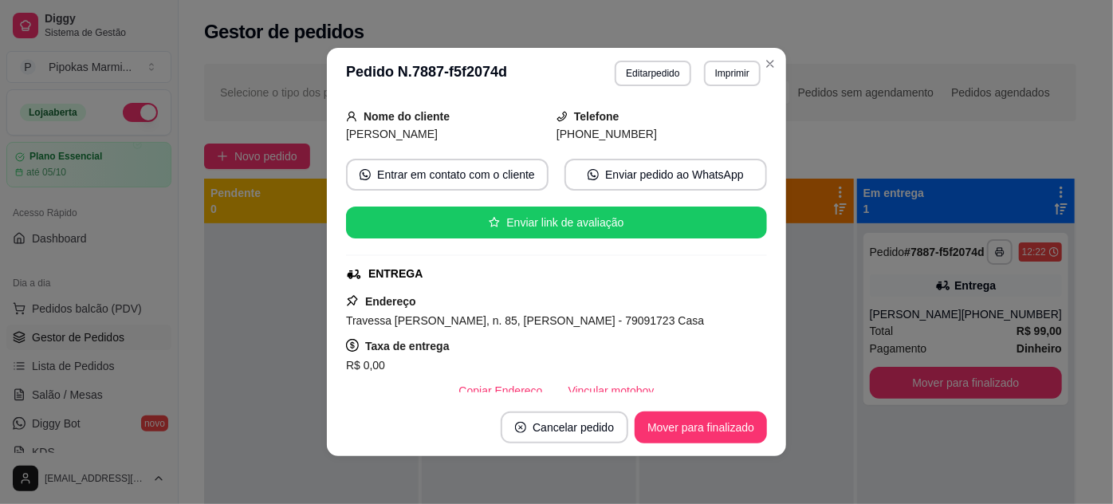
scroll to position [217, 0]
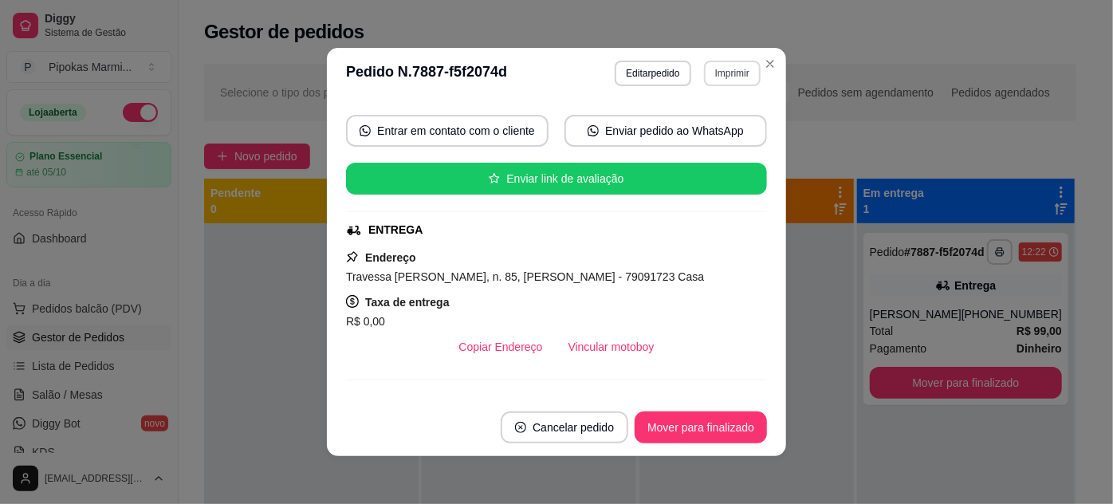
click at [743, 67] on button "Imprimir" at bounding box center [732, 74] width 57 height 26
click at [729, 130] on button "IMPRESSORA" at bounding box center [699, 129] width 116 height 26
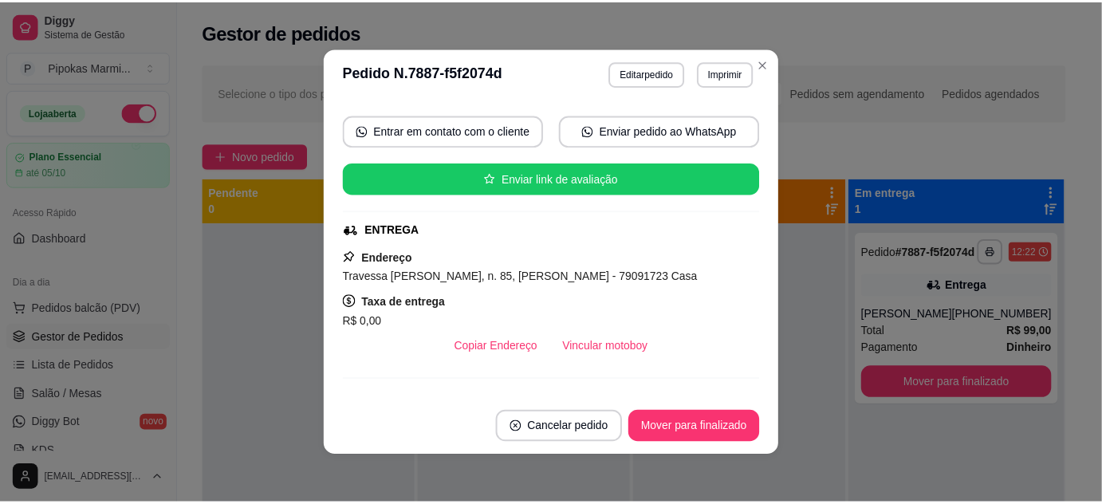
scroll to position [140, 0]
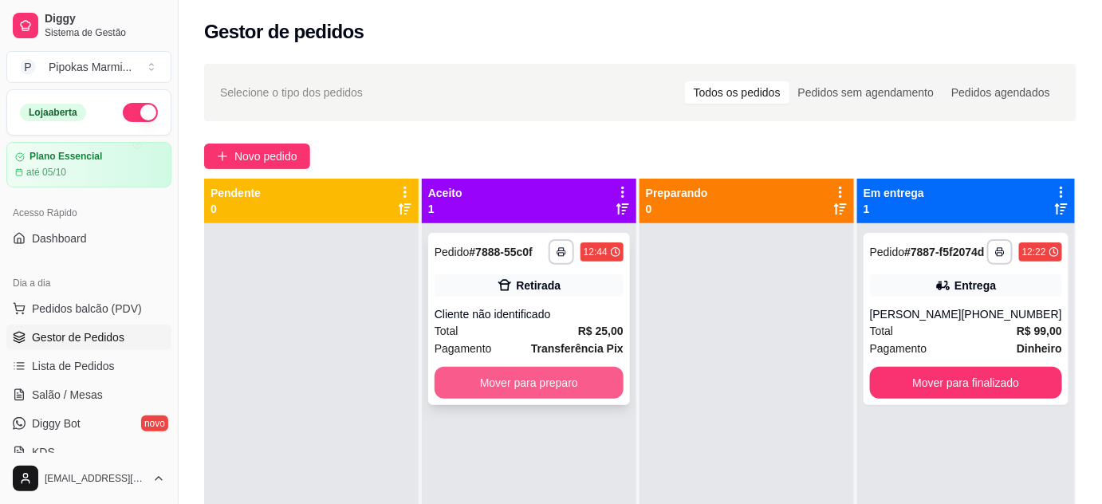
click at [550, 384] on button "Mover para preparo" at bounding box center [529, 383] width 189 height 32
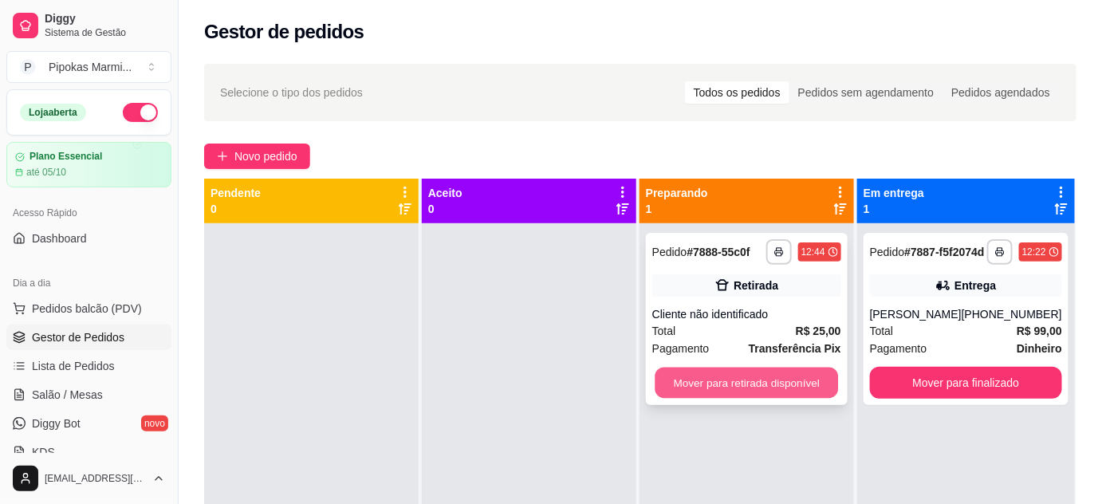
click at [706, 380] on button "Mover para retirada disponível" at bounding box center [746, 383] width 183 height 31
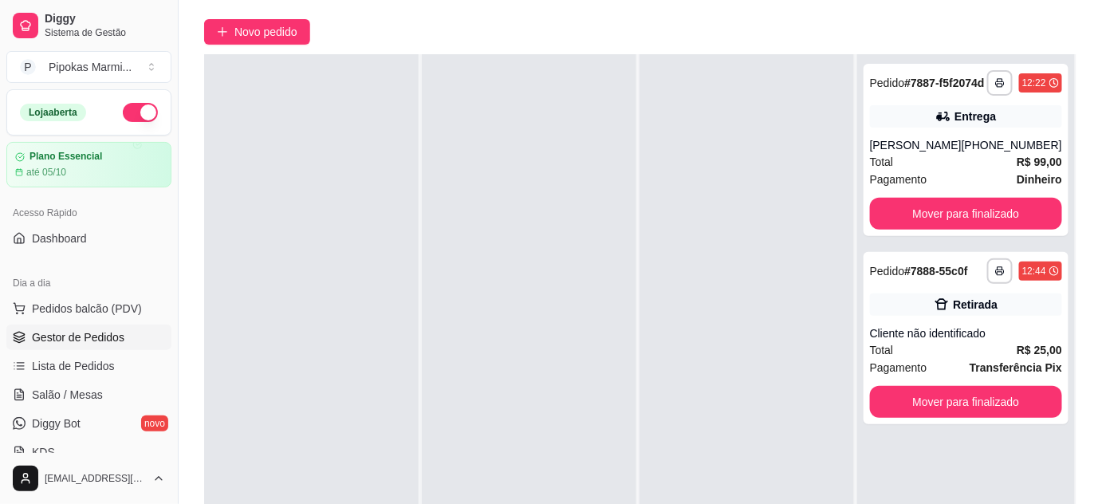
scroll to position [144, 0]
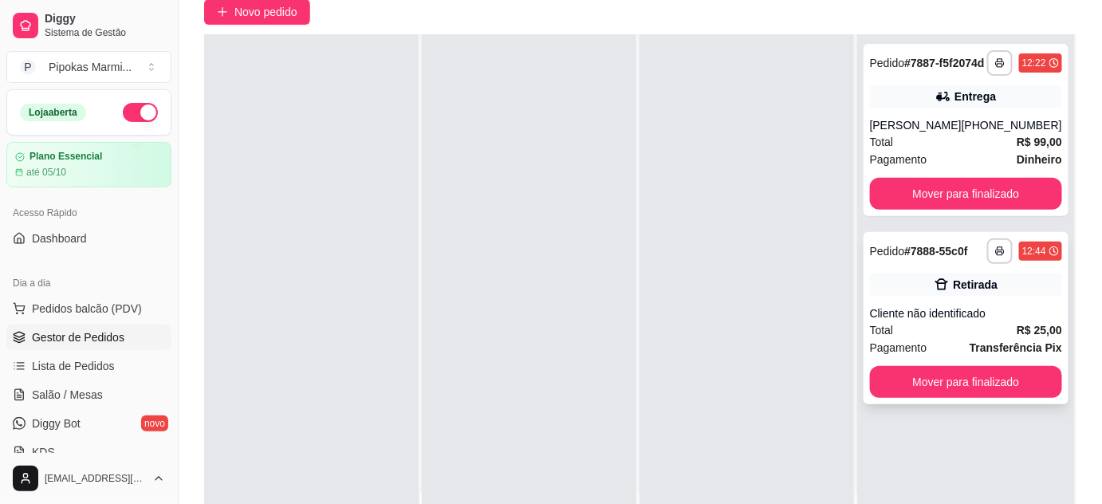
click at [920, 404] on div "**********" at bounding box center [966, 318] width 205 height 172
click at [1021, 391] on button "Mover para finalizado" at bounding box center [966, 382] width 192 height 32
